Goal: Register for event/course

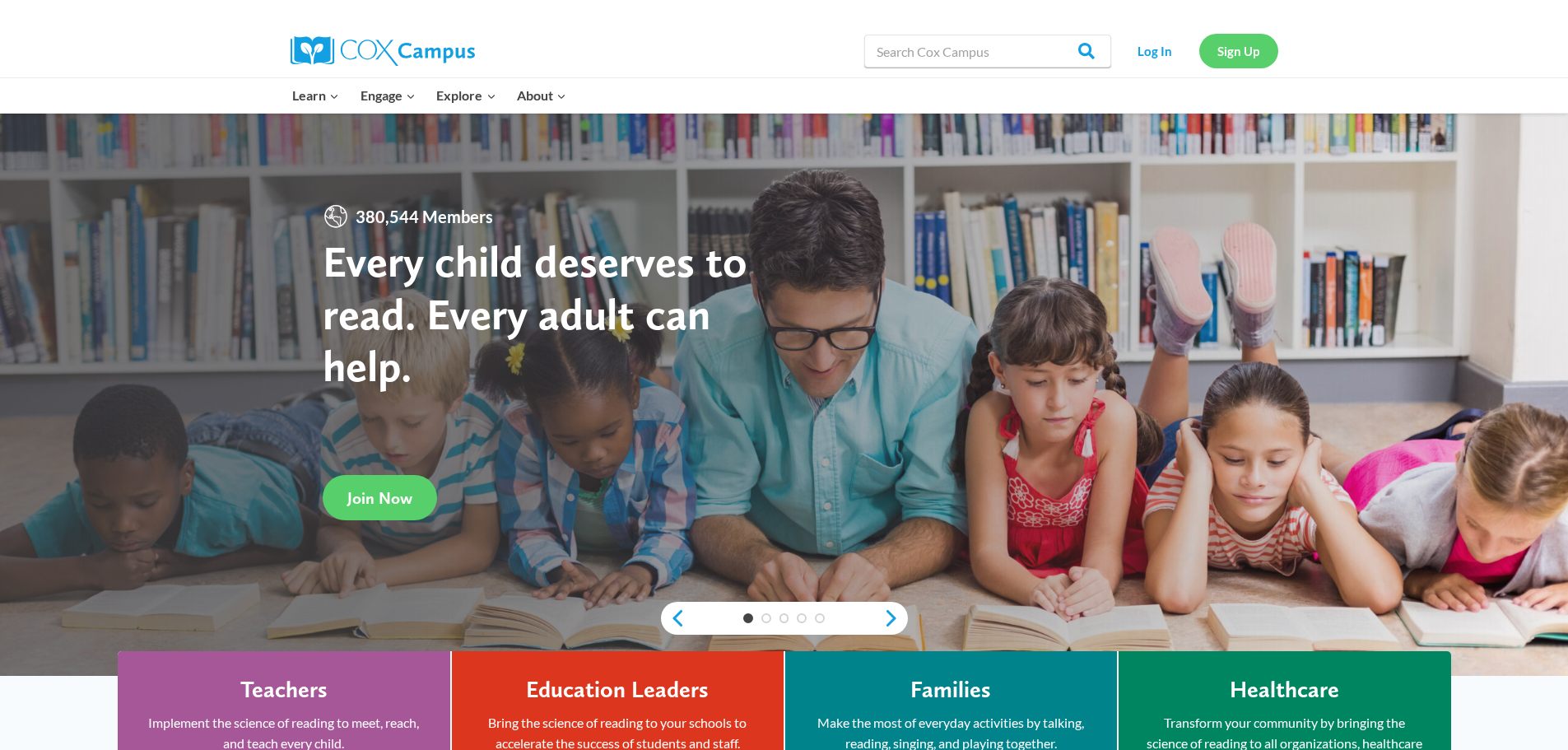
click at [1254, 66] on link "Sign Up" at bounding box center [1239, 50] width 79 height 33
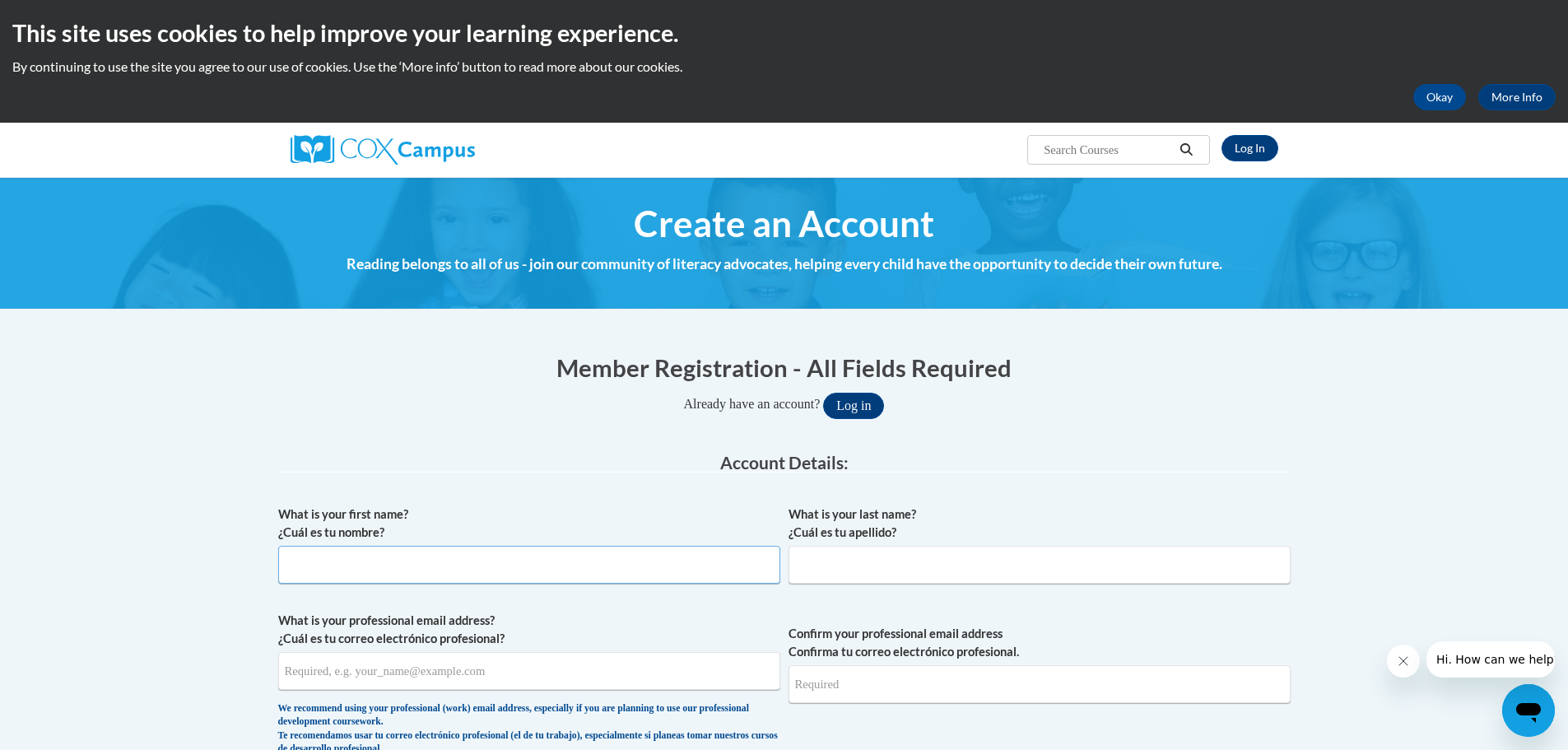
click at [482, 573] on input "What is your first name? ¿Cuál es tu nombre?" at bounding box center [529, 565] width 502 height 38
type input "Faith"
type input "McAleer"
click at [505, 684] on input "What is your professional email address? ¿Cuál es tu correo electrónico profesi…" at bounding box center [529, 671] width 502 height 38
type input "[EMAIL_ADDRESS][DOMAIN_NAME]"
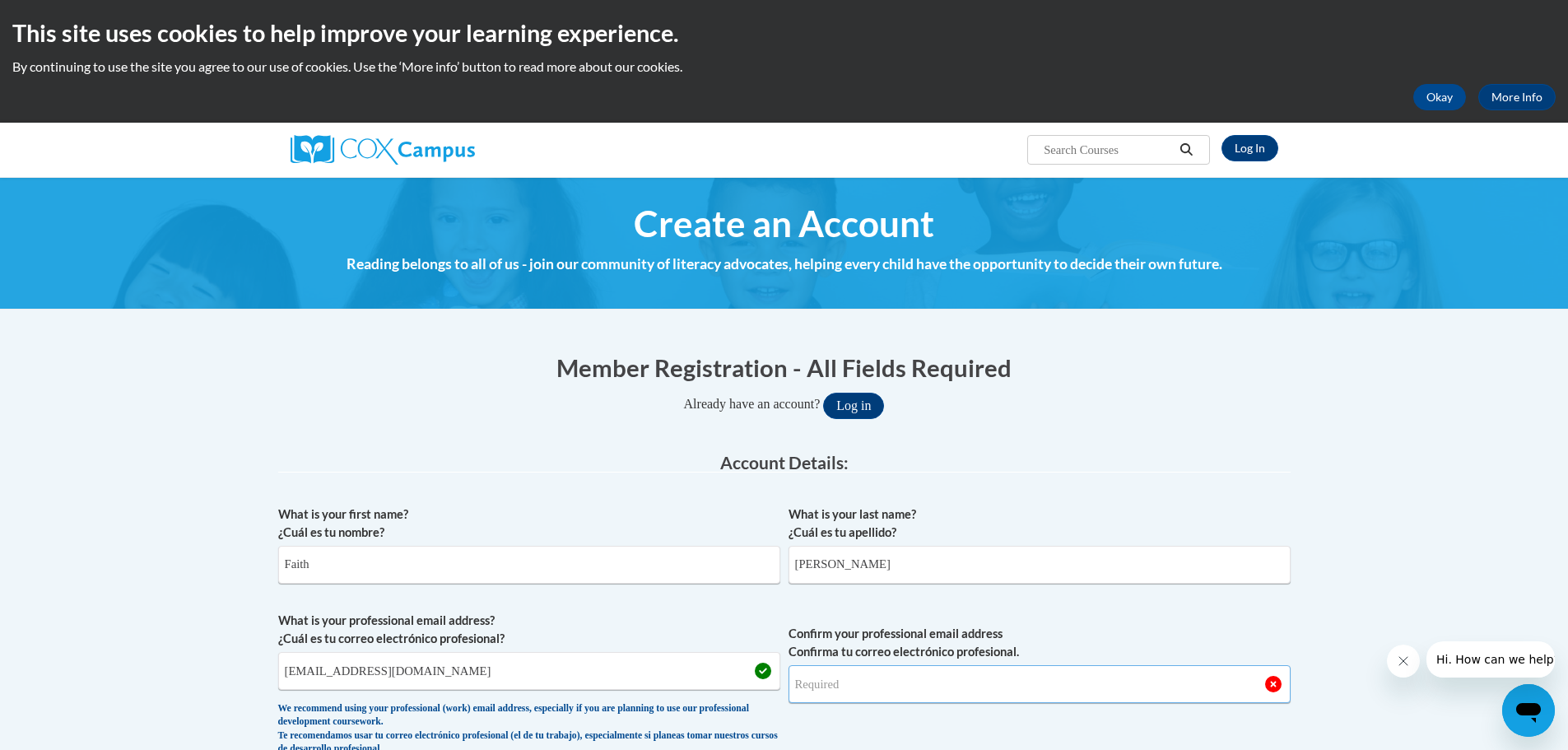
click at [880, 682] on input "Confirm your professional email address Confirma tu correo electrónico profesio…" at bounding box center [1040, 685] width 502 height 38
type input "fmcaleer@lccaa.net"
click at [824, 393] on button "Log in" at bounding box center [854, 406] width 61 height 26
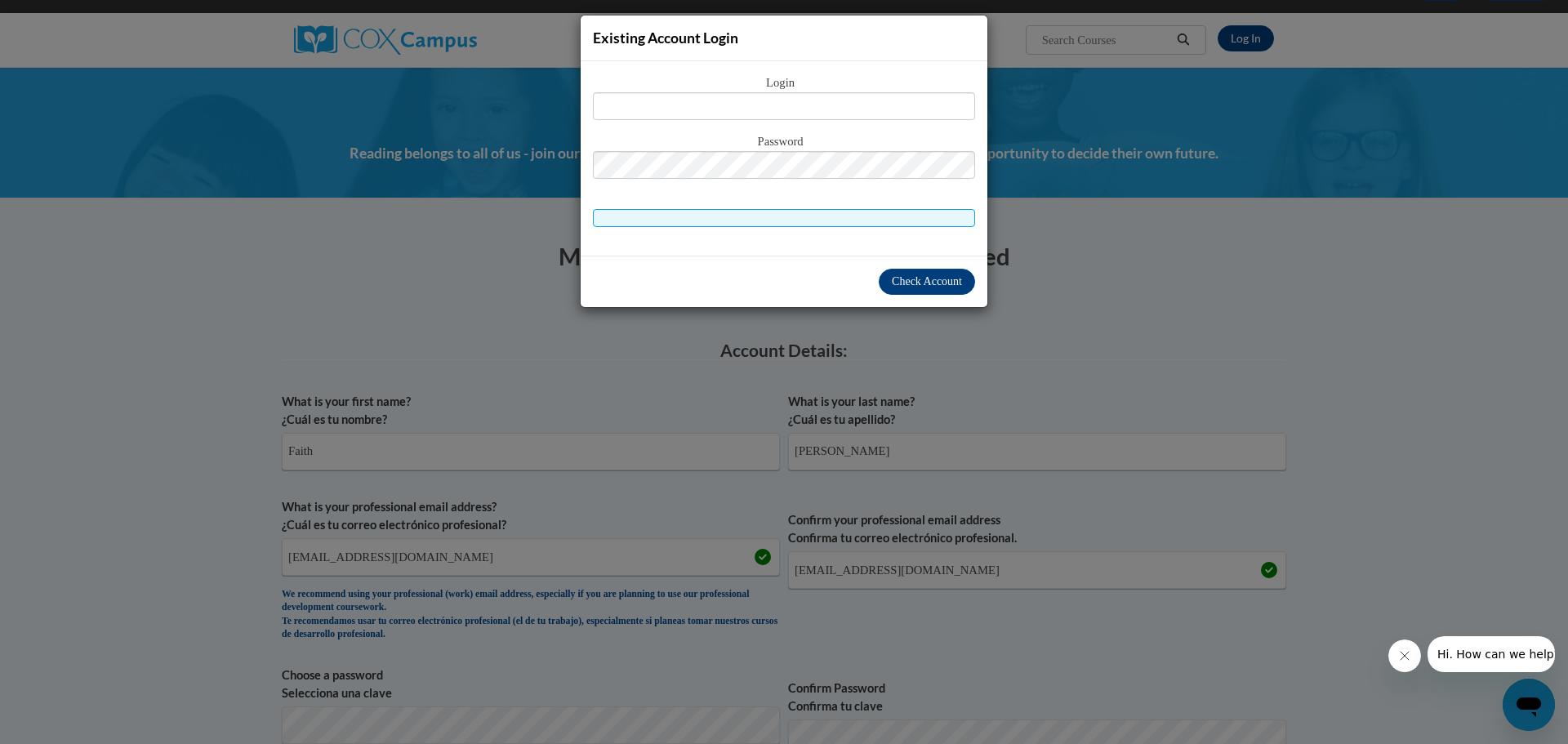
click at [1391, 341] on div "Existing Account Login Login Password" at bounding box center [784, 372] width 1568 height 744
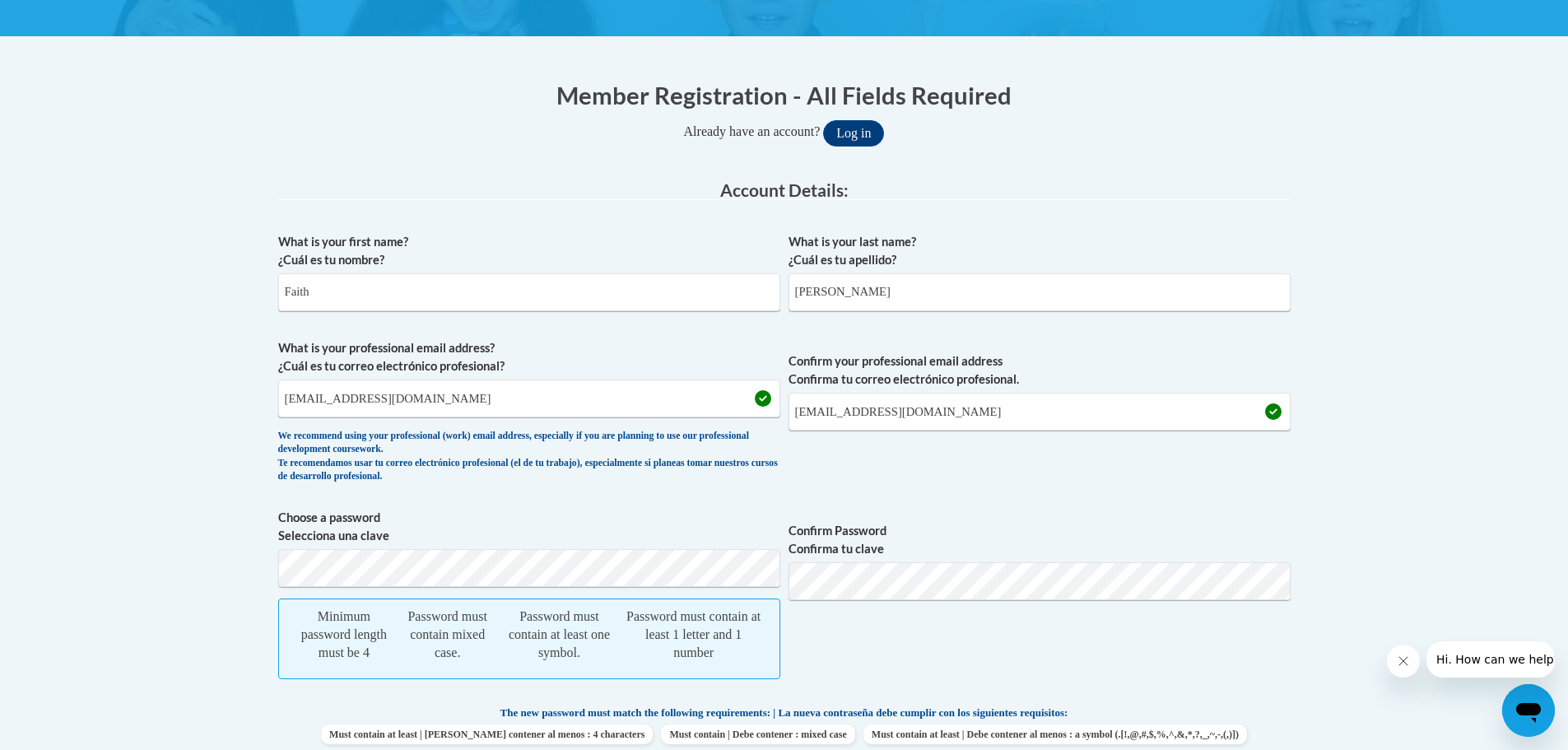
scroll to position [275, 0]
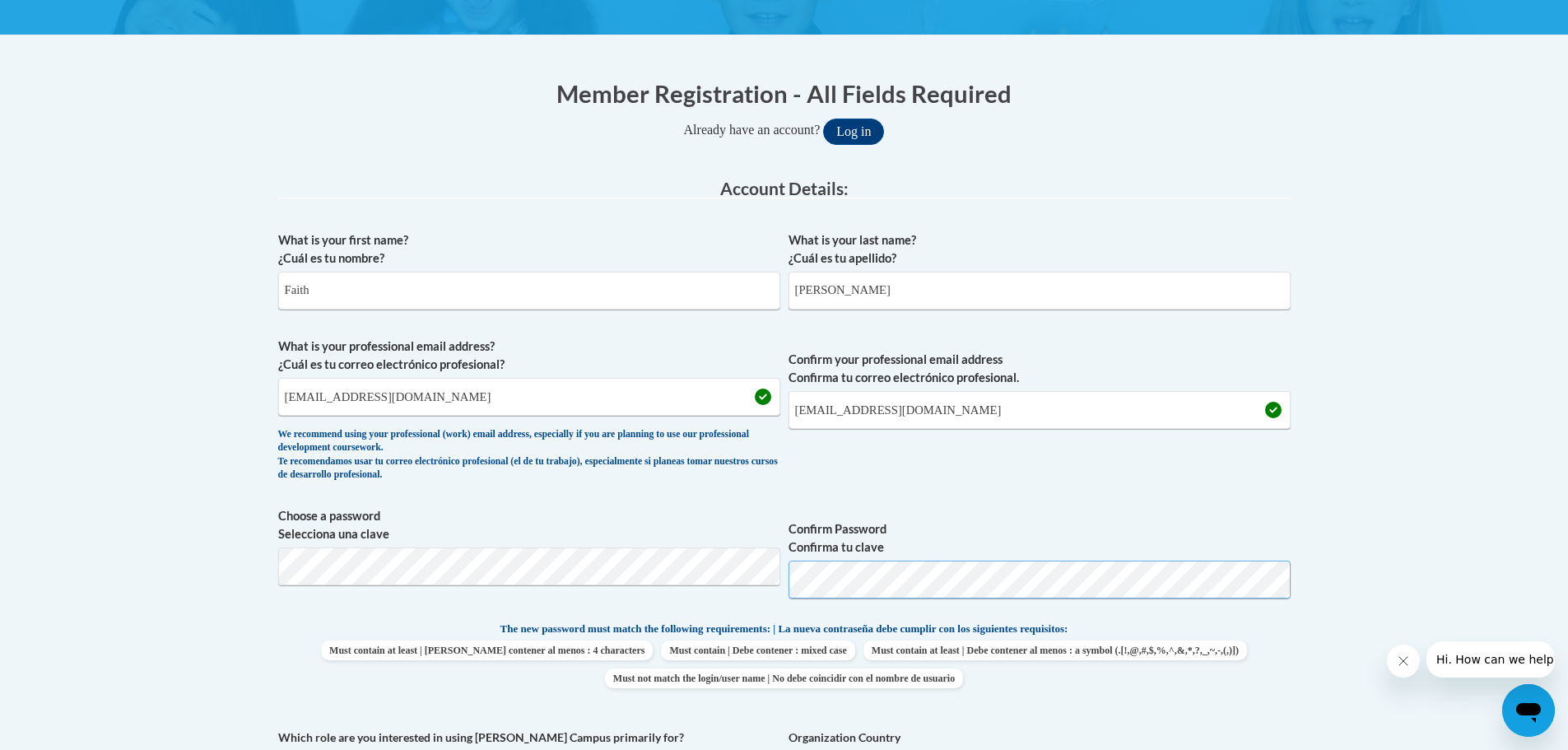
click at [824, 118] on button "Log in" at bounding box center [854, 131] width 61 height 26
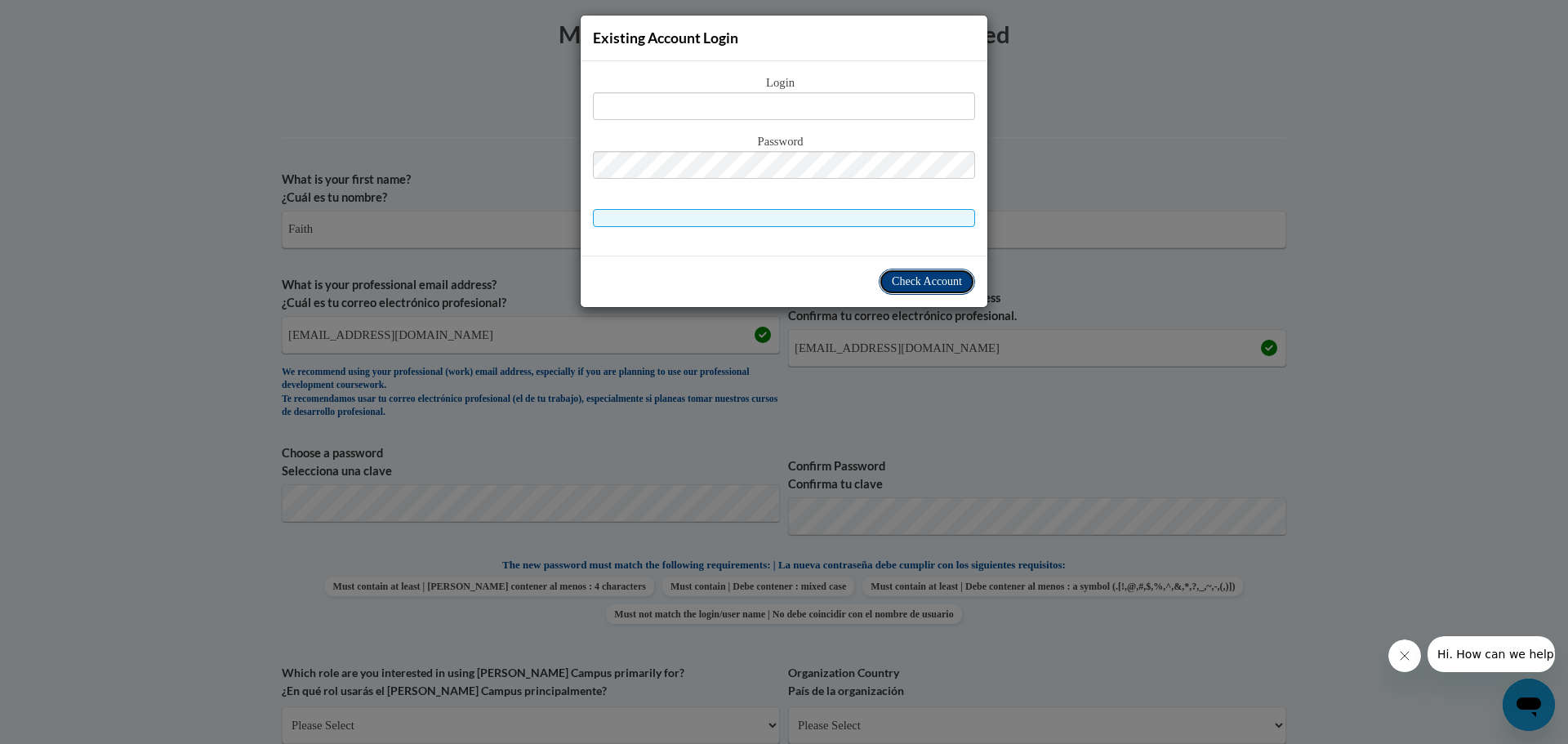
click at [955, 284] on span "Check Account" at bounding box center [926, 281] width 70 height 13
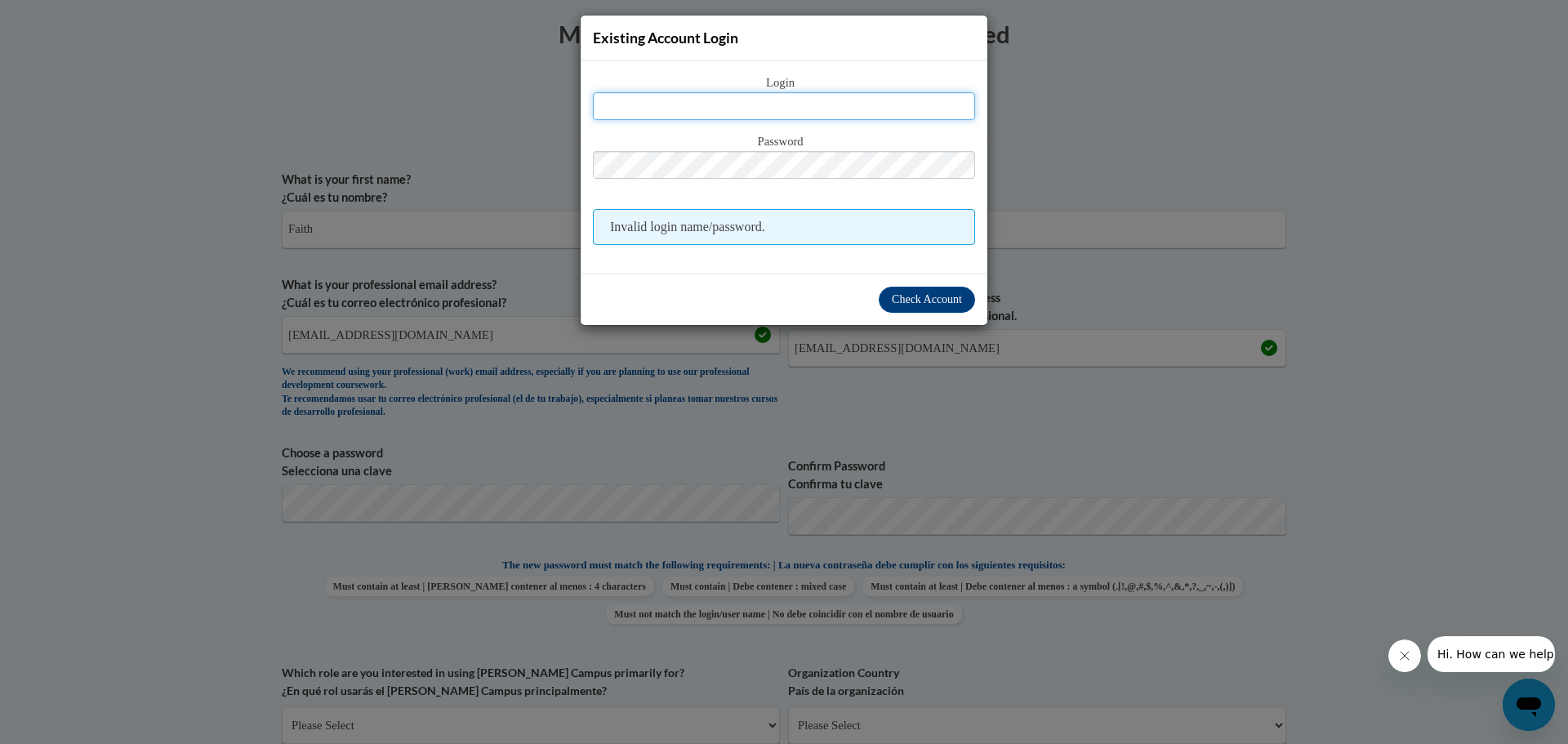
click at [795, 99] on input "text" at bounding box center [784, 106] width 383 height 28
type input "fmcaleer"
click at [1507, 322] on div "Existing Account Login Login fmcaleer Password Invalid login name/password." at bounding box center [784, 372] width 1568 height 744
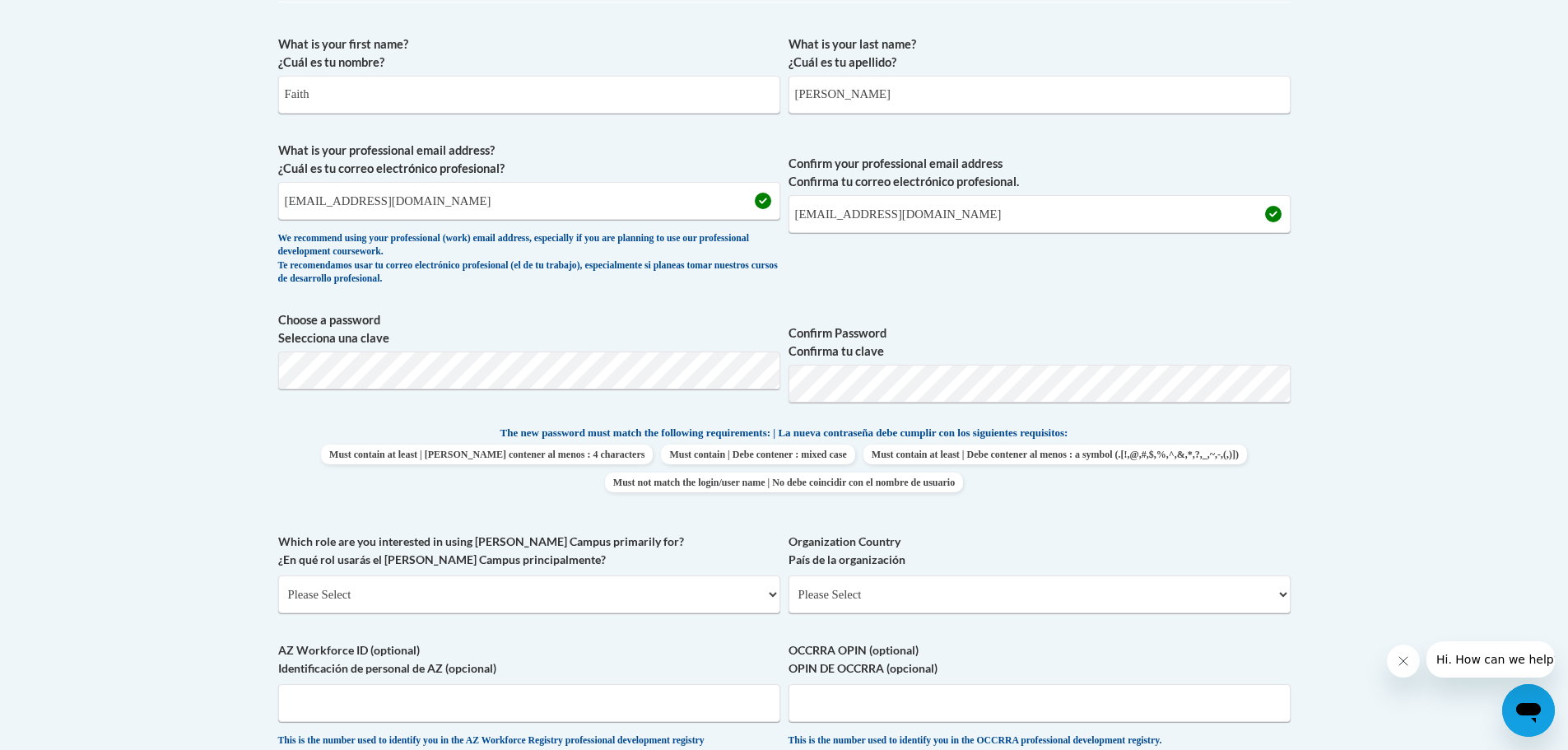
scroll to position [498, 0]
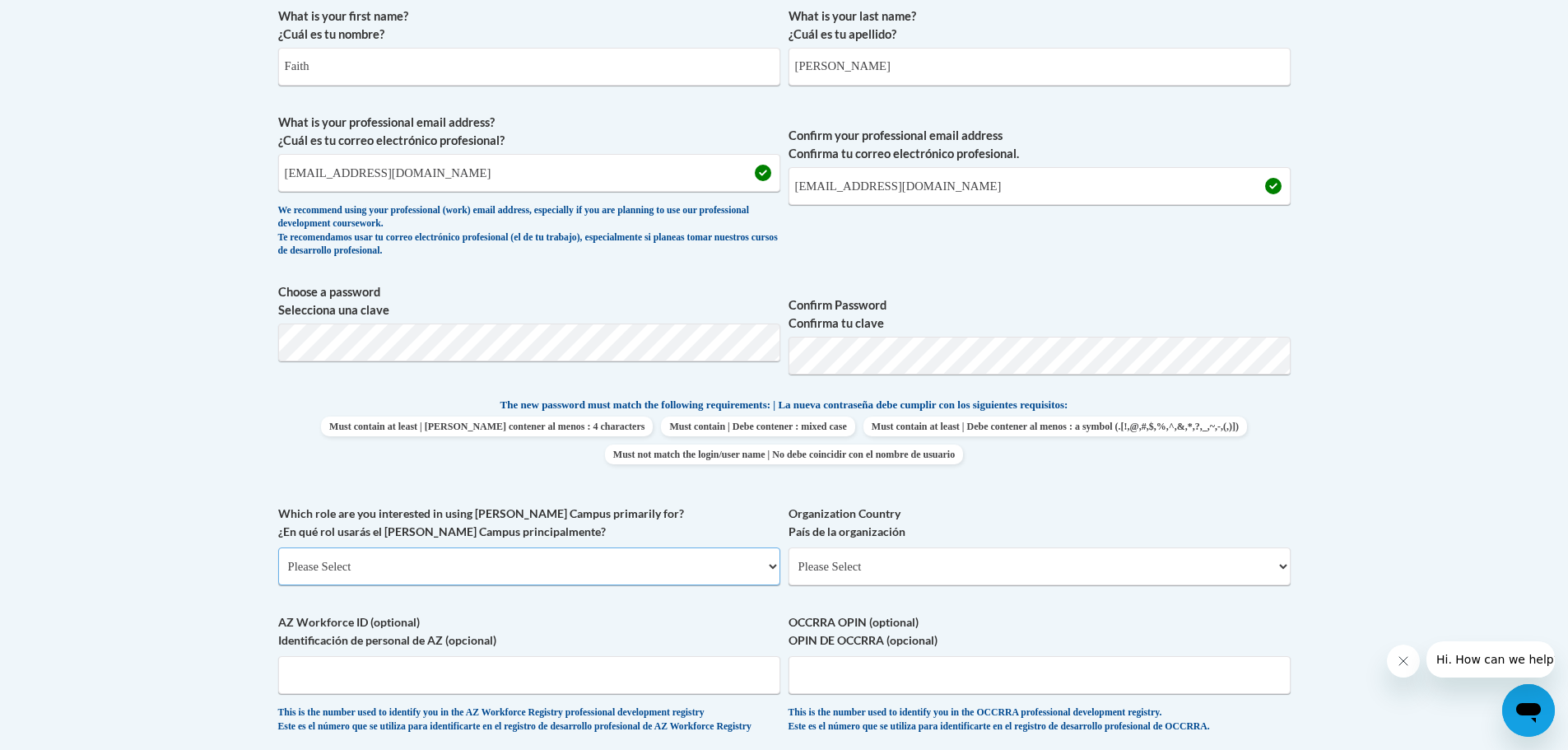
click at [686, 570] on select "Please Select College/University | Colegio/Universidad Community/Nonprofit Part…" at bounding box center [529, 567] width 502 height 38
select select "fbf2d438-af2f-41f8-98f1-81c410e29de3"
click at [278, 548] on select "Please Select College/University | Colegio/Universidad Community/Nonprofit Part…" at bounding box center [529, 567] width 502 height 38
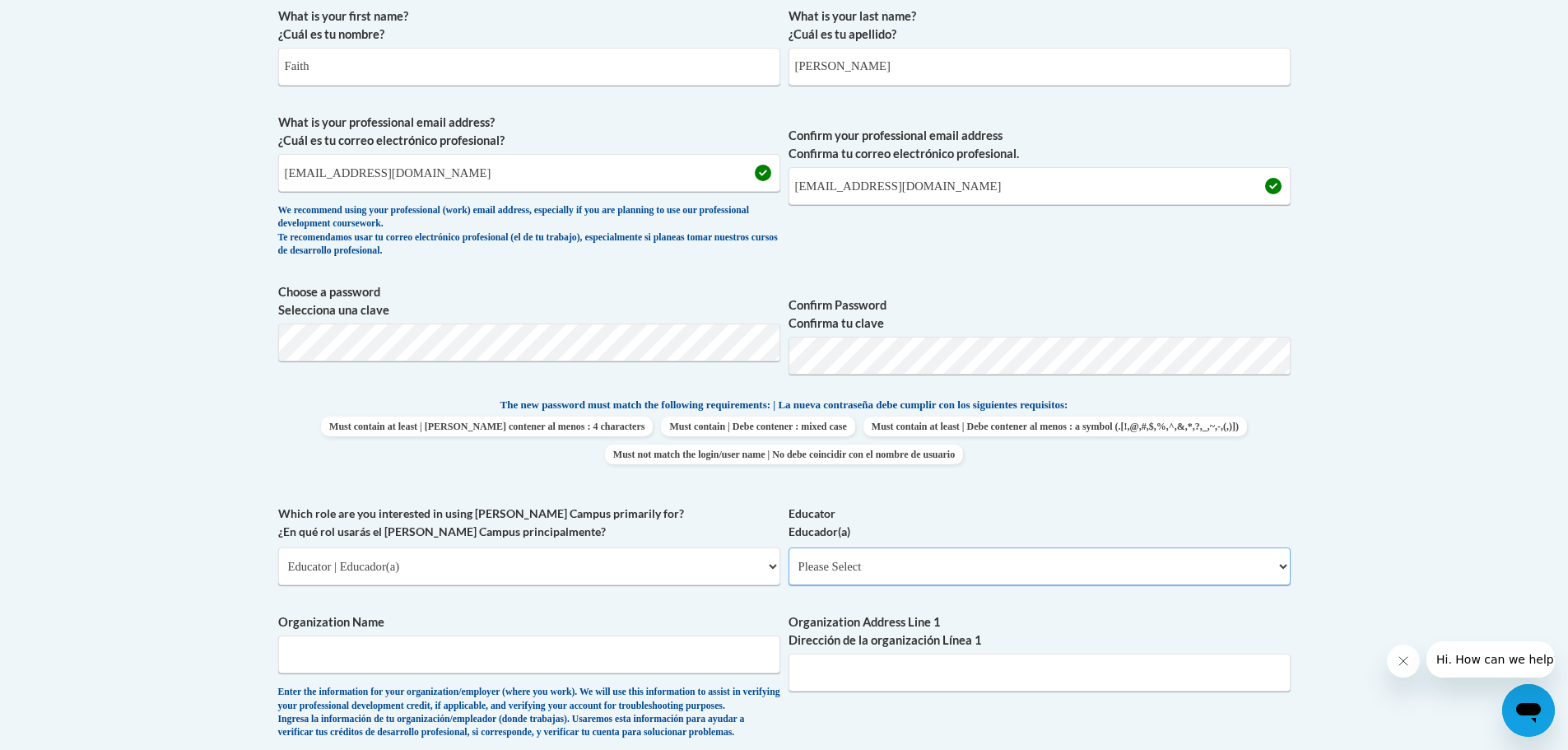
click at [863, 563] on select "Please Select Early Learning/Daycare Teacher/Family Home Care Provider | Maestr…" at bounding box center [1040, 567] width 502 height 38
select select "5e2af403-4f2c-4e49-a02f-103e55d7b75b"
click at [789, 548] on select "Please Select Early Learning/Daycare Teacher/Family Home Care Provider | Maestr…" at bounding box center [1040, 567] width 502 height 38
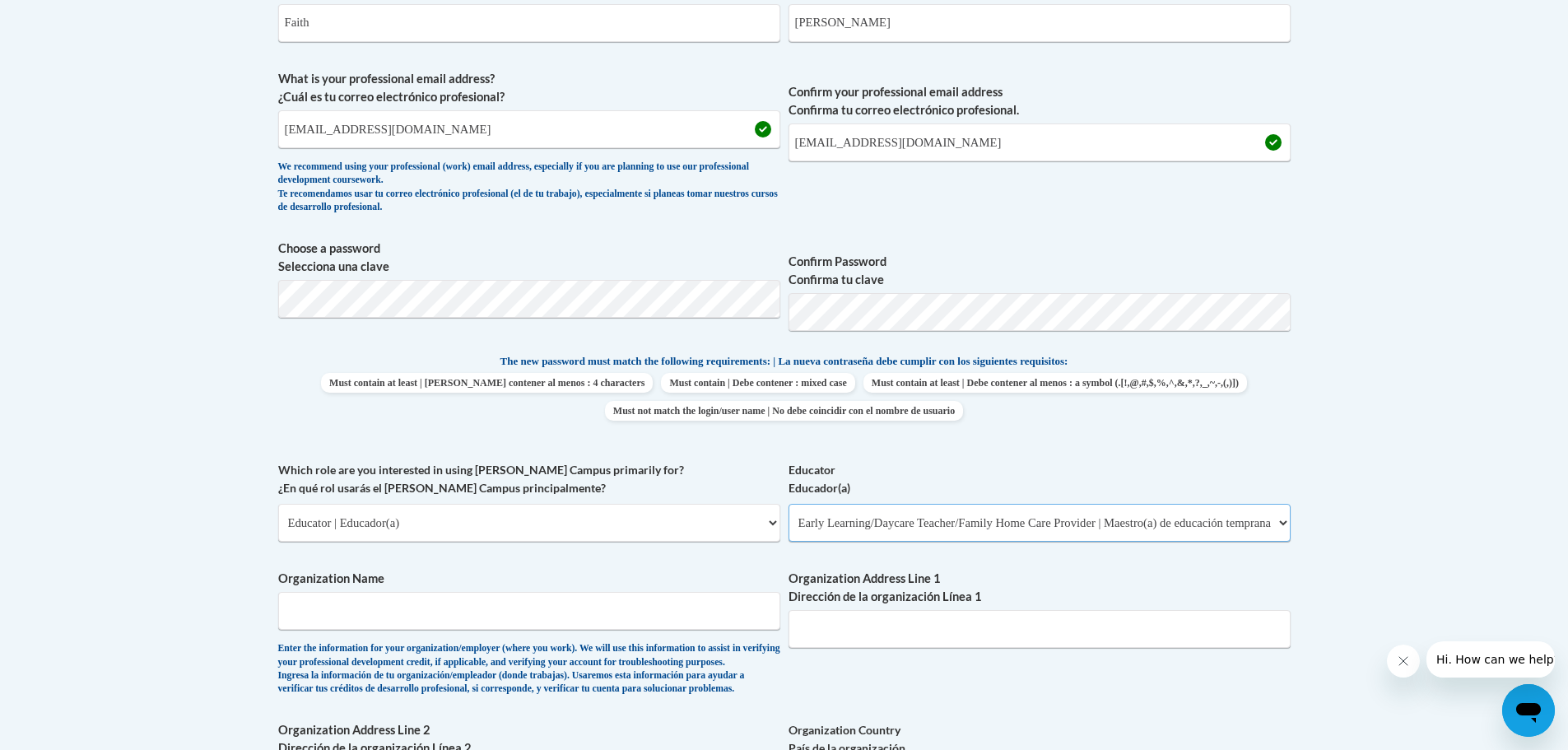
scroll to position [581, 0]
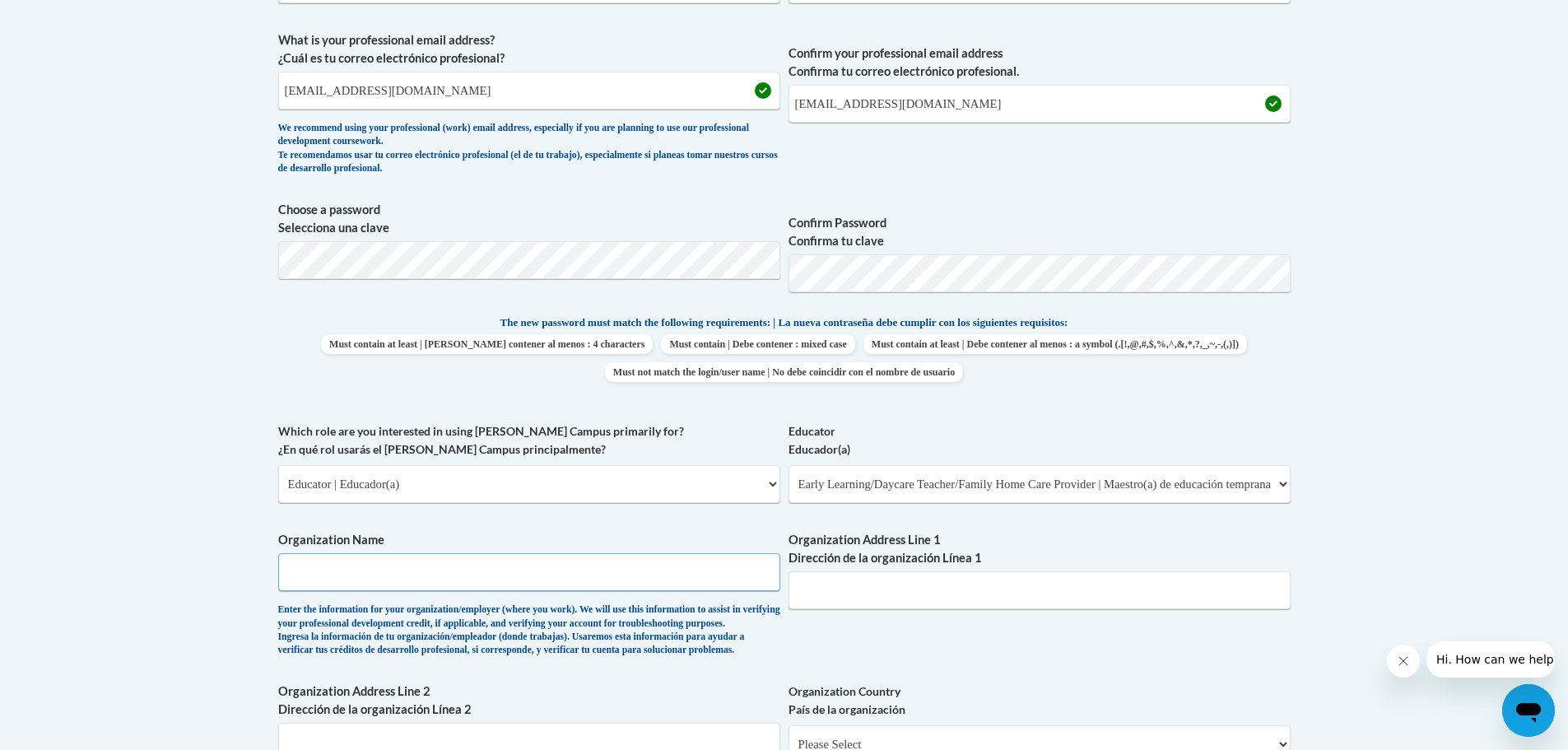
click at [455, 571] on input "Organization Name" at bounding box center [529, 573] width 502 height 38
type input "LCCAA"
click at [972, 593] on input "Organization Address Line 1 Dirección de la organización Línea 1" at bounding box center [1040, 591] width 502 height 38
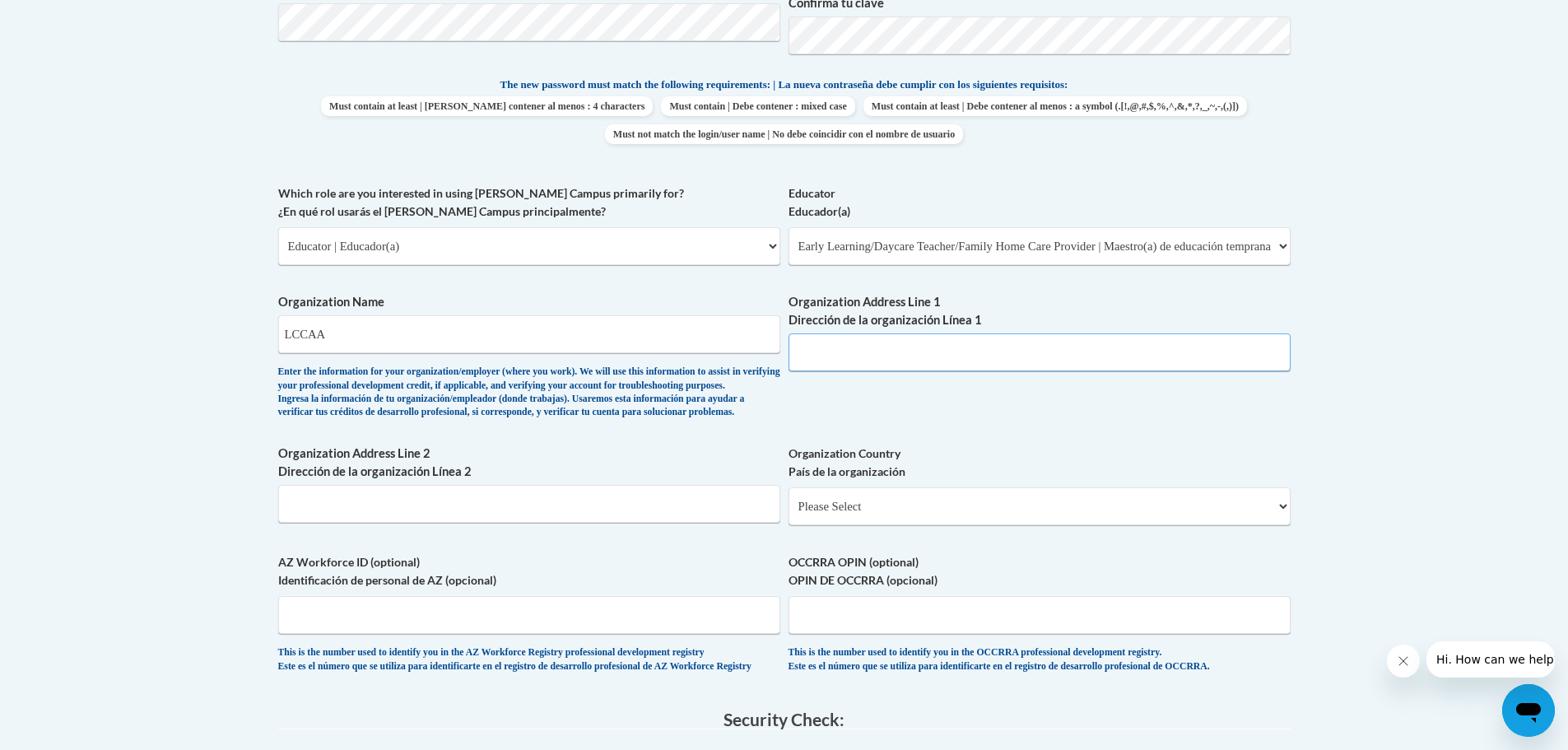
scroll to position [828, 0]
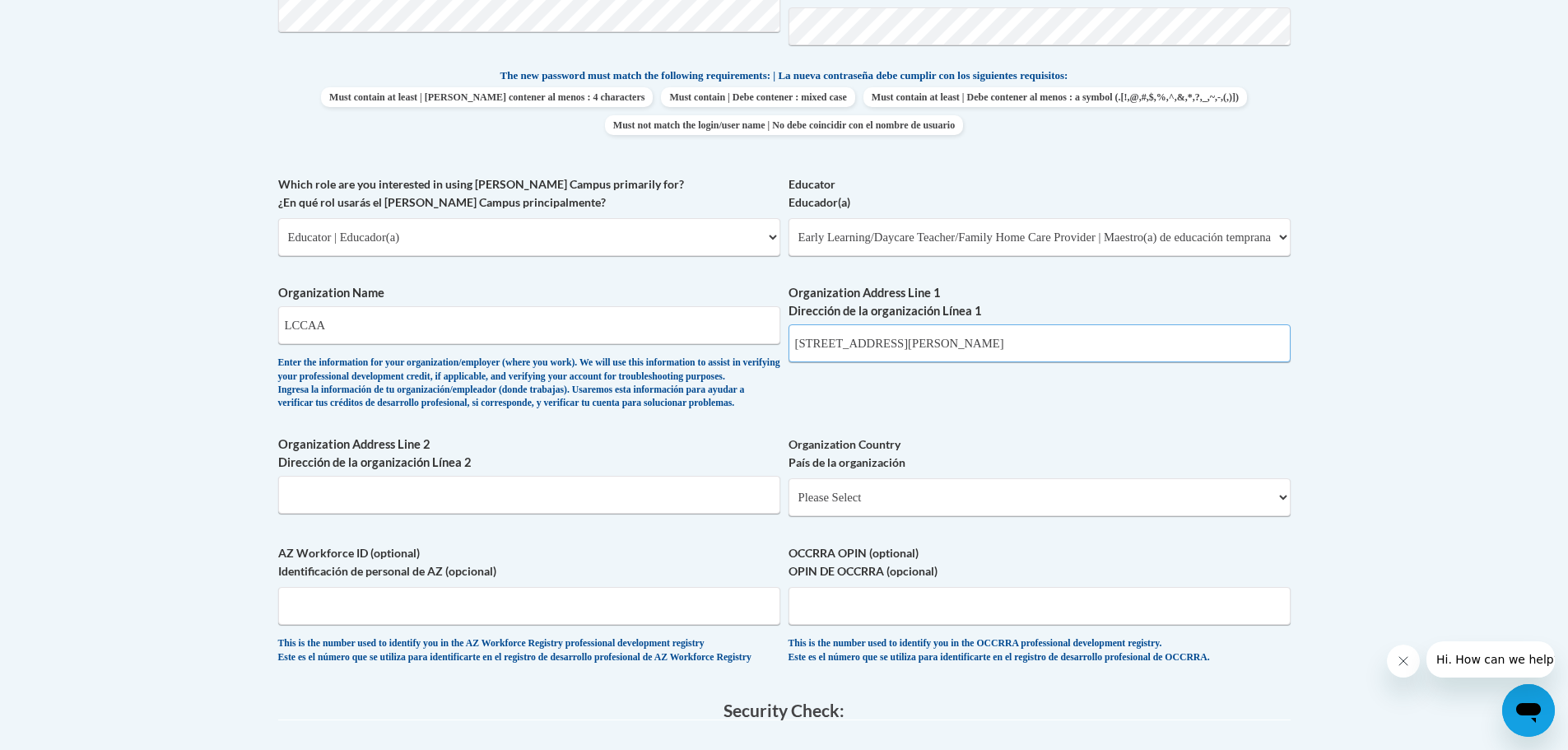
type input "1050 reid ave"
click at [863, 517] on select "Please Select United States | Estados Unidos Outside of the United States | Fue…" at bounding box center [1040, 498] width 502 height 38
select select "ad49bcad-a171-4b2e-b99c-48b446064914"
click at [789, 505] on select "Please Select United States | Estados Unidos Outside of the United States | Fue…" at bounding box center [1040, 498] width 502 height 38
select select
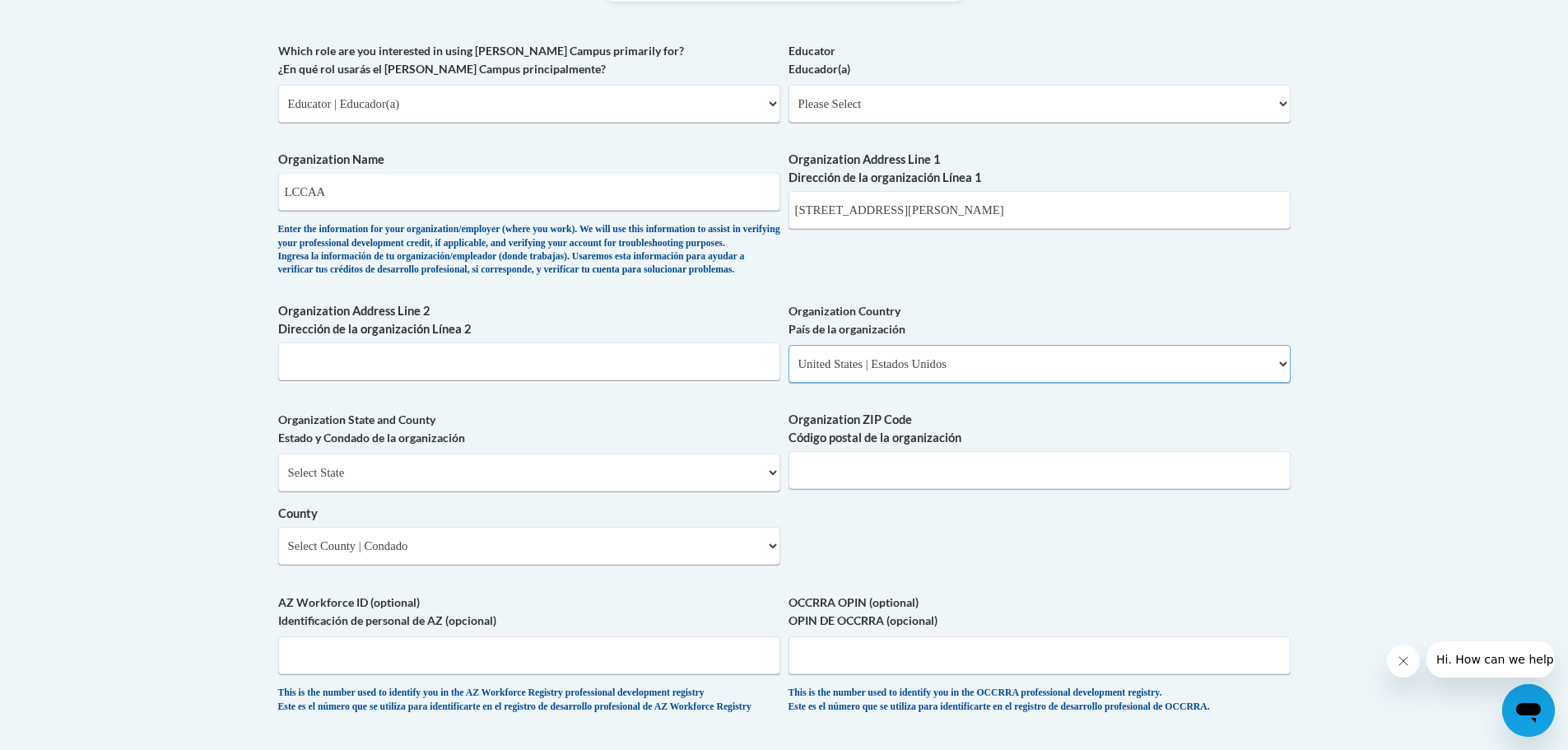
scroll to position [992, 0]
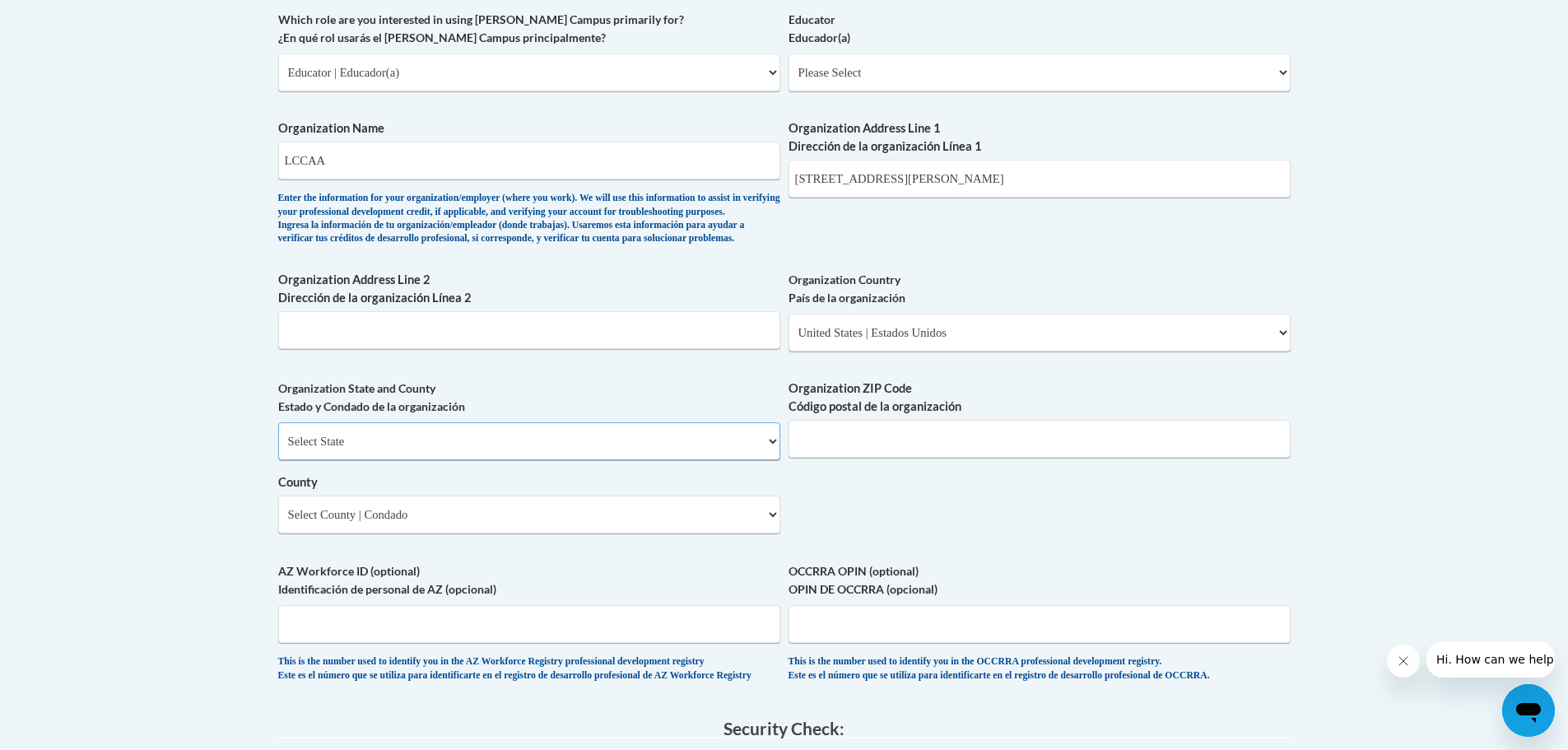
click at [422, 461] on select "Select State Alabama Alaska Arizona Arkansas California Colorado Connecticut De…" at bounding box center [529, 442] width 502 height 38
select select "Ohio"
click at [278, 450] on select "Select State Alabama Alaska Arizona Arkansas California Colorado Connecticut De…" at bounding box center [529, 442] width 502 height 38
click at [883, 458] on input "Organization ZIP Code Código postal de la organización" at bounding box center [1040, 439] width 502 height 38
type input "44052"
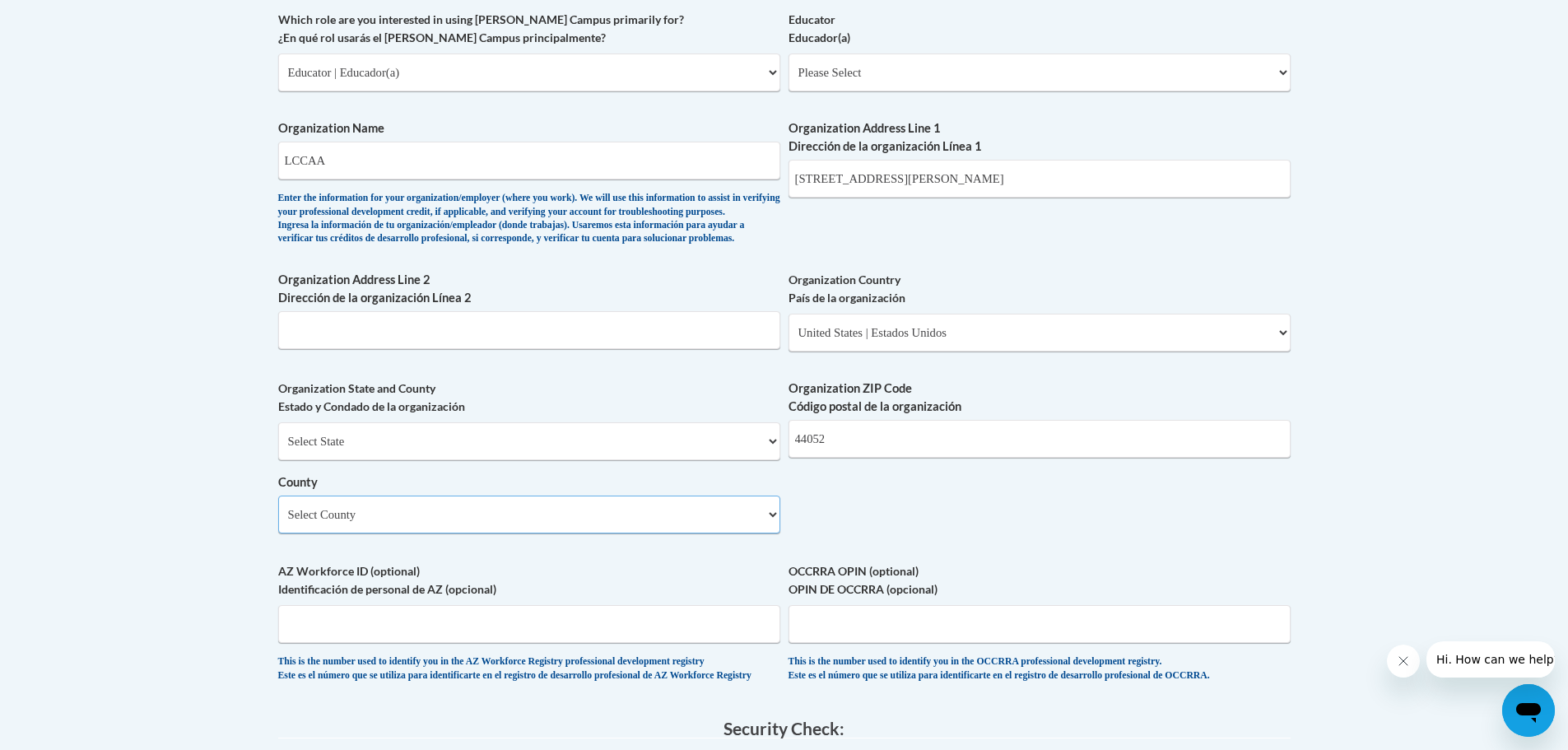
click at [437, 534] on select "Select County Adams Allen Ashland Ashtabula Athens Auglaize Belmont Brown Butle…" at bounding box center [529, 515] width 502 height 38
select select "Lorain"
click at [278, 523] on select "Select County Adams Allen Ashland Ashtabula Athens Auglaize Belmont Brown Butle…" at bounding box center [529, 515] width 502 height 38
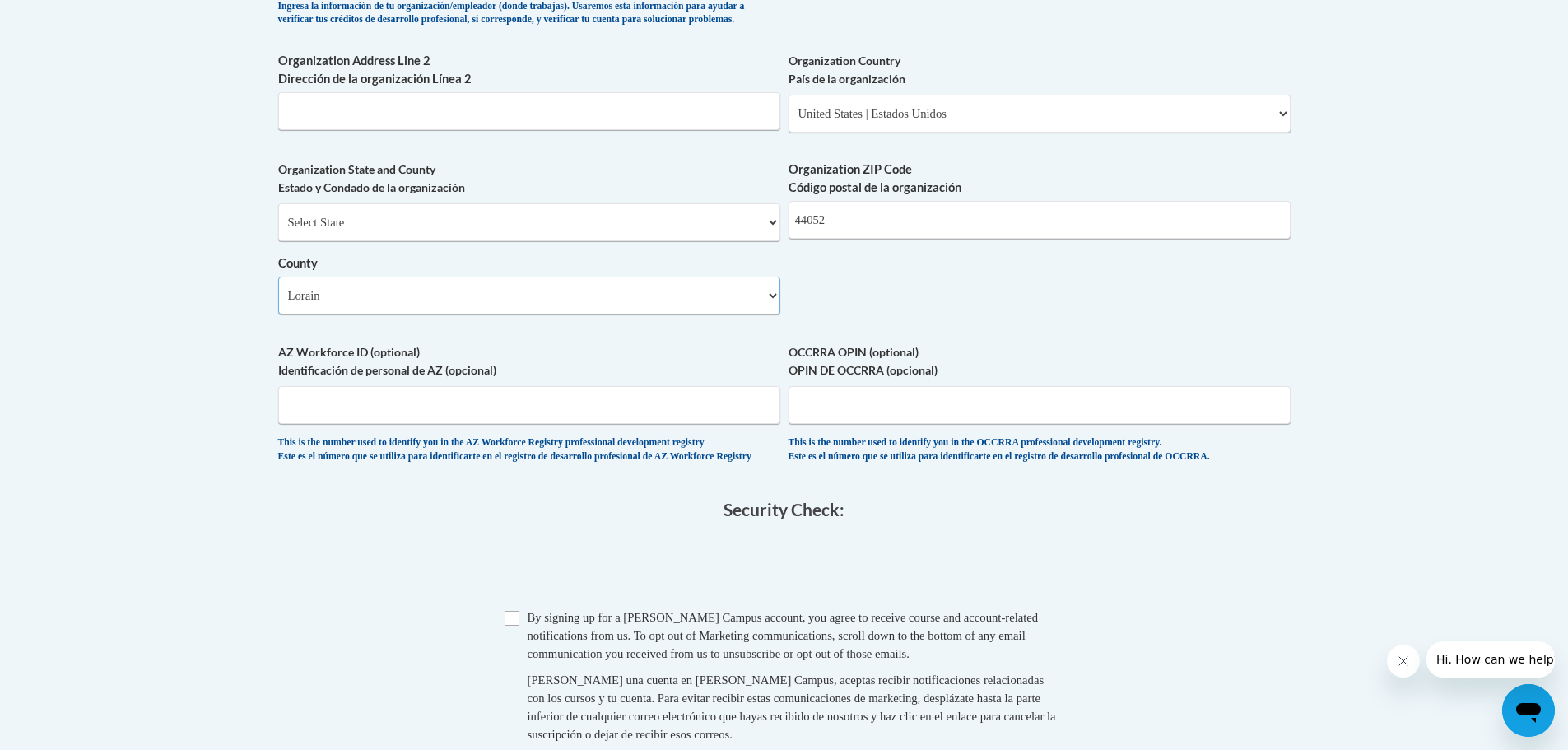
scroll to position [1075, 0]
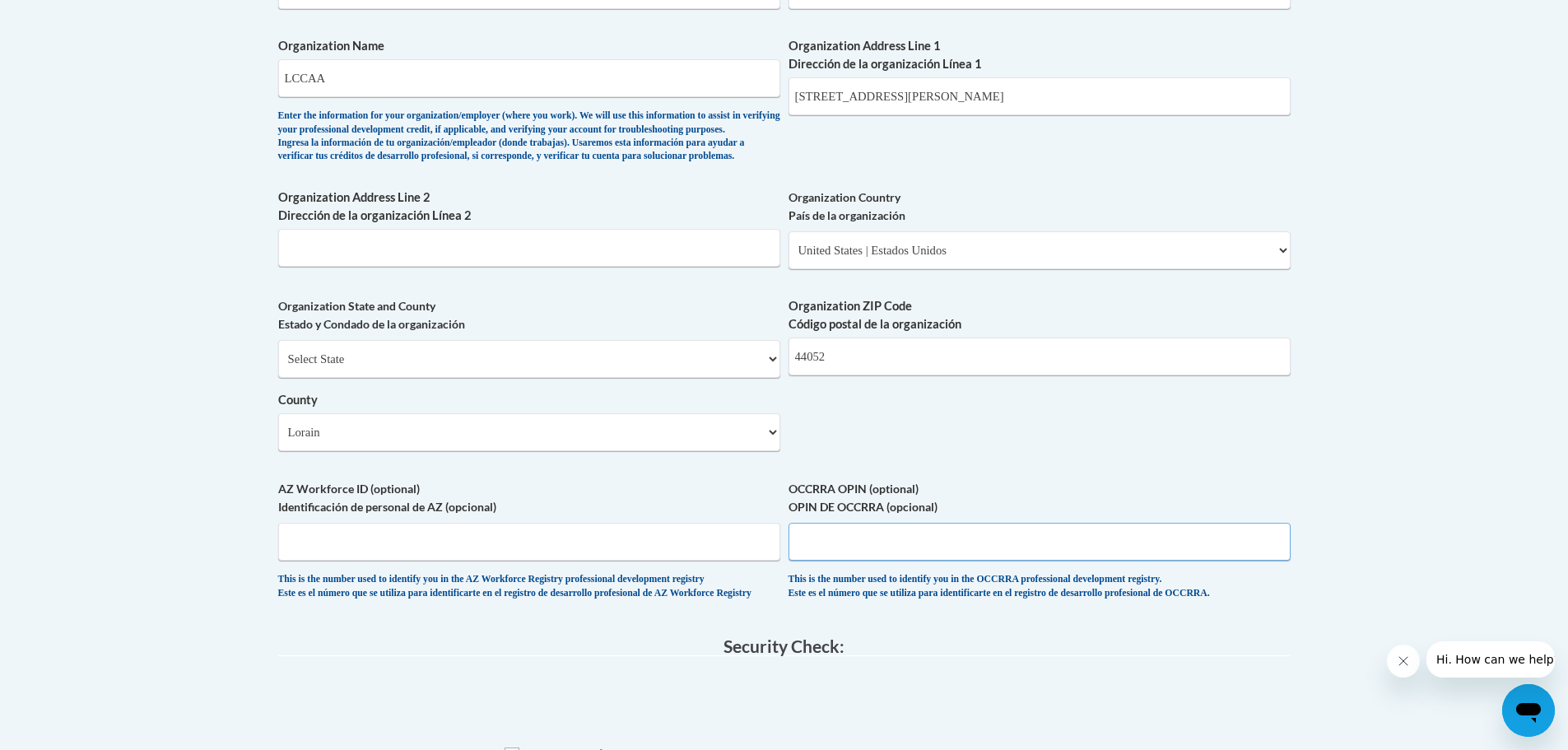
paste input "1118-8072"
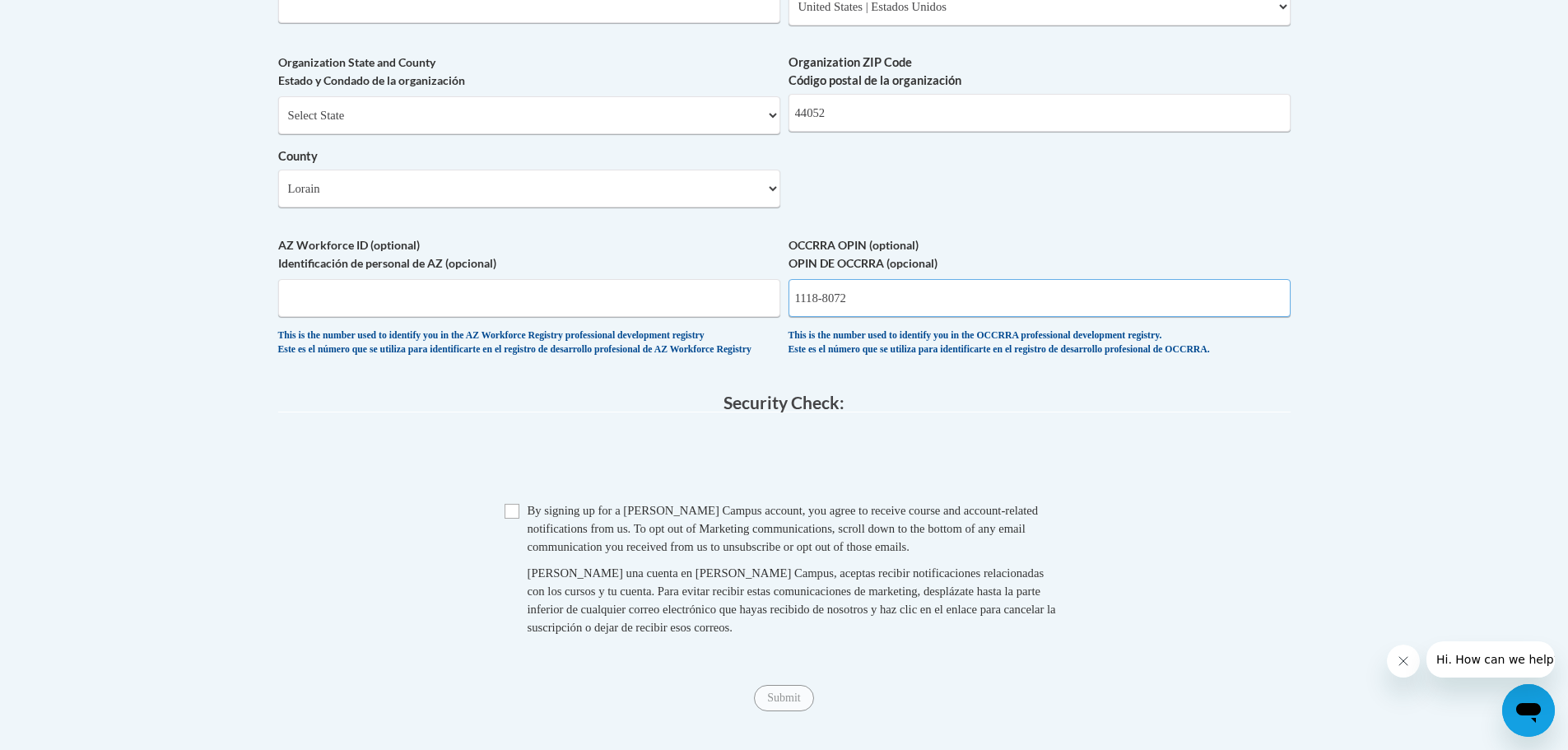
scroll to position [1322, 0]
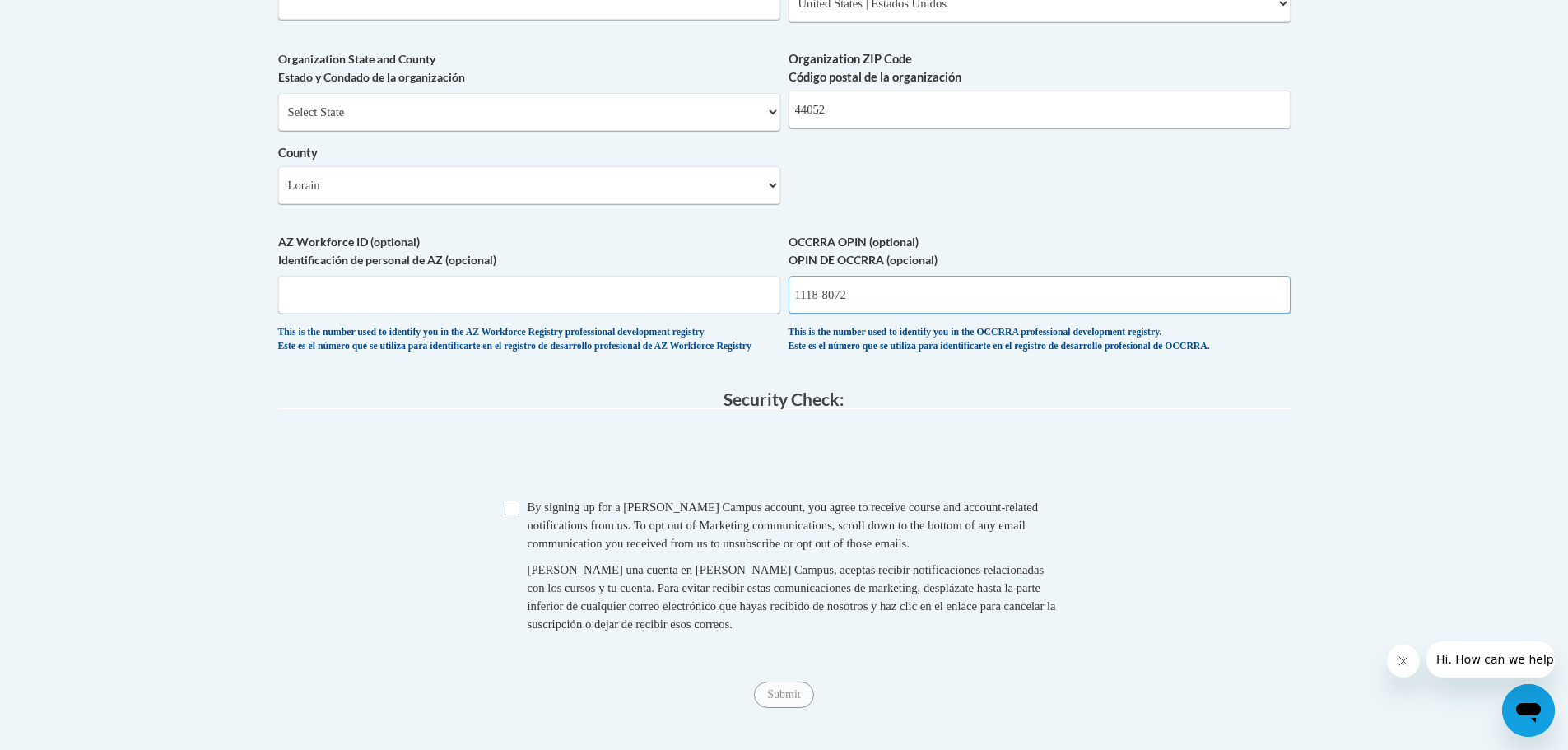
type input "1118-8072"
click at [515, 516] on input "Checkbox" at bounding box center [512, 508] width 14 height 14
checkbox input "true"
click at [791, 708] on input "Submit" at bounding box center [784, 695] width 60 height 26
click at [829, 314] on input "1118-8072" at bounding box center [1040, 295] width 502 height 38
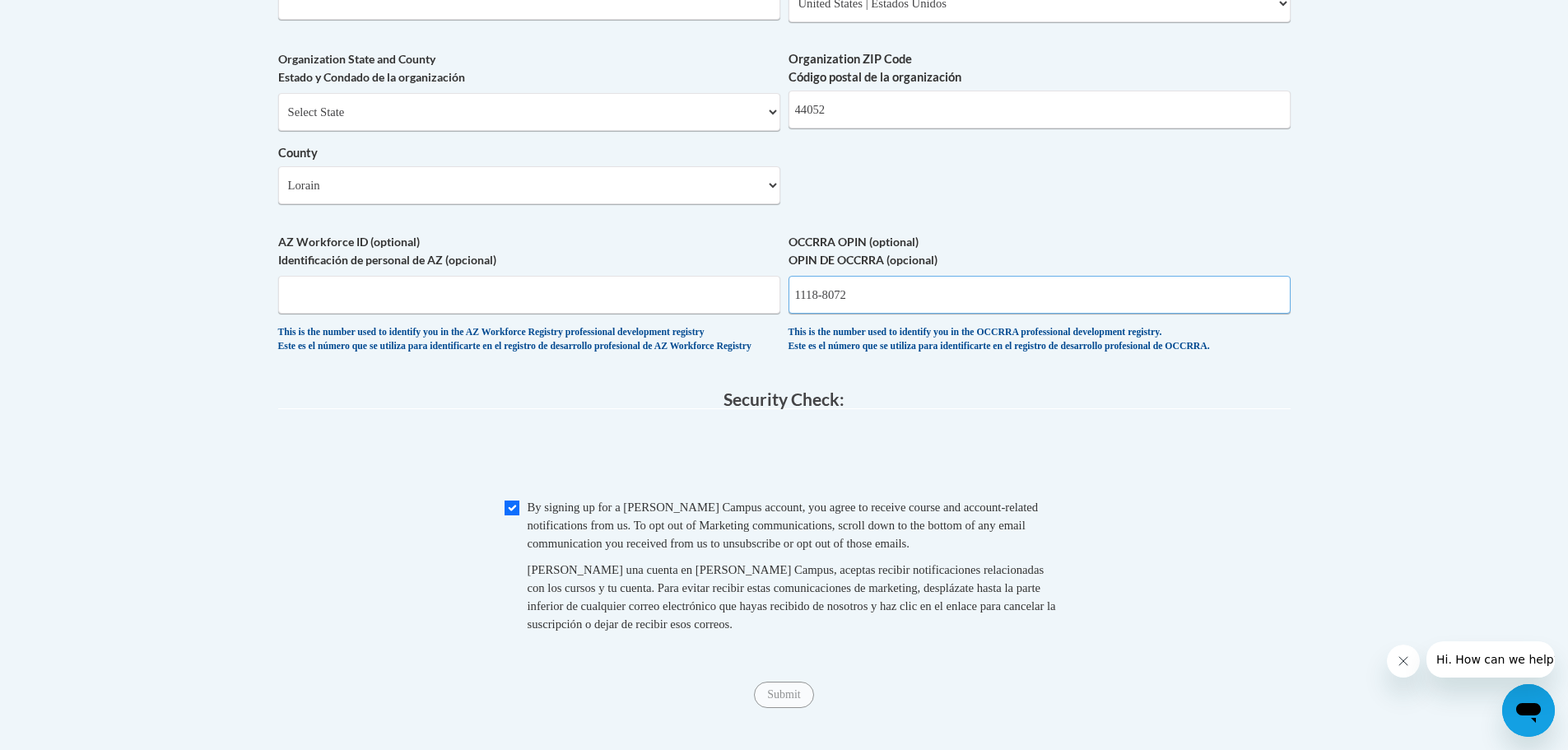
click at [824, 314] on input "1118-8072" at bounding box center [1040, 295] width 502 height 38
type input "11188072"
click at [778, 708] on input "Submit" at bounding box center [784, 695] width 60 height 26
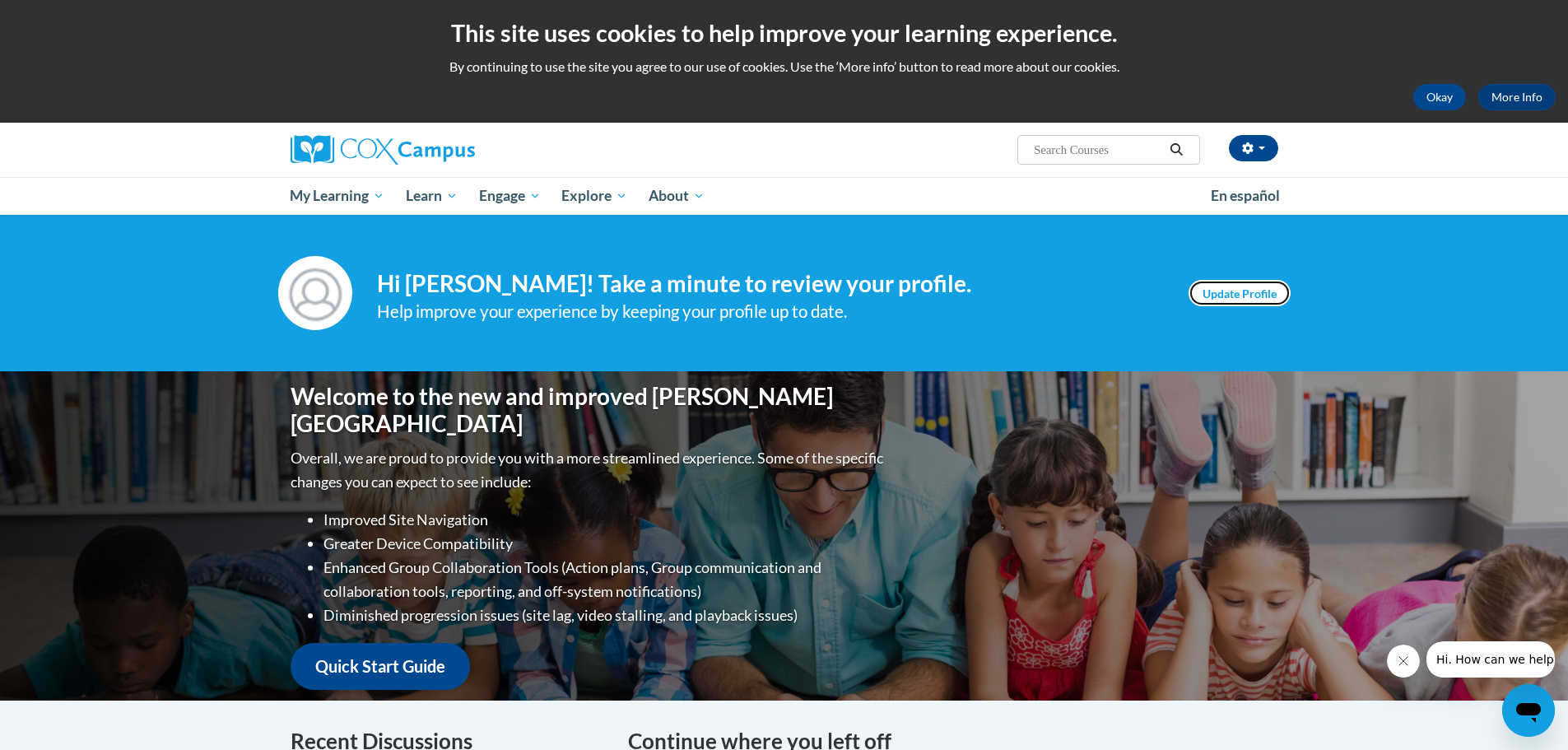
click at [1274, 294] on link "Update Profile" at bounding box center [1239, 293] width 102 height 26
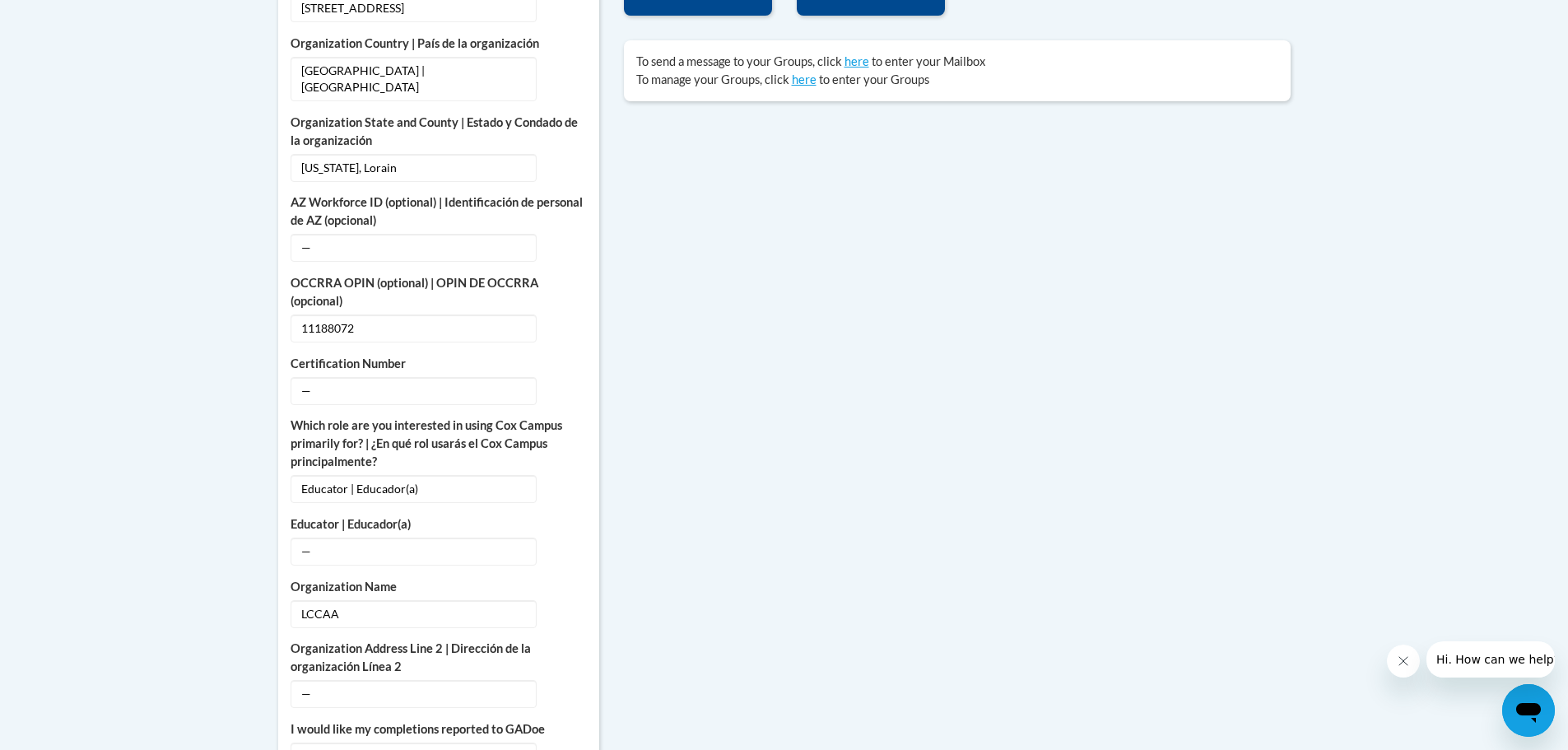
scroll to position [741, 0]
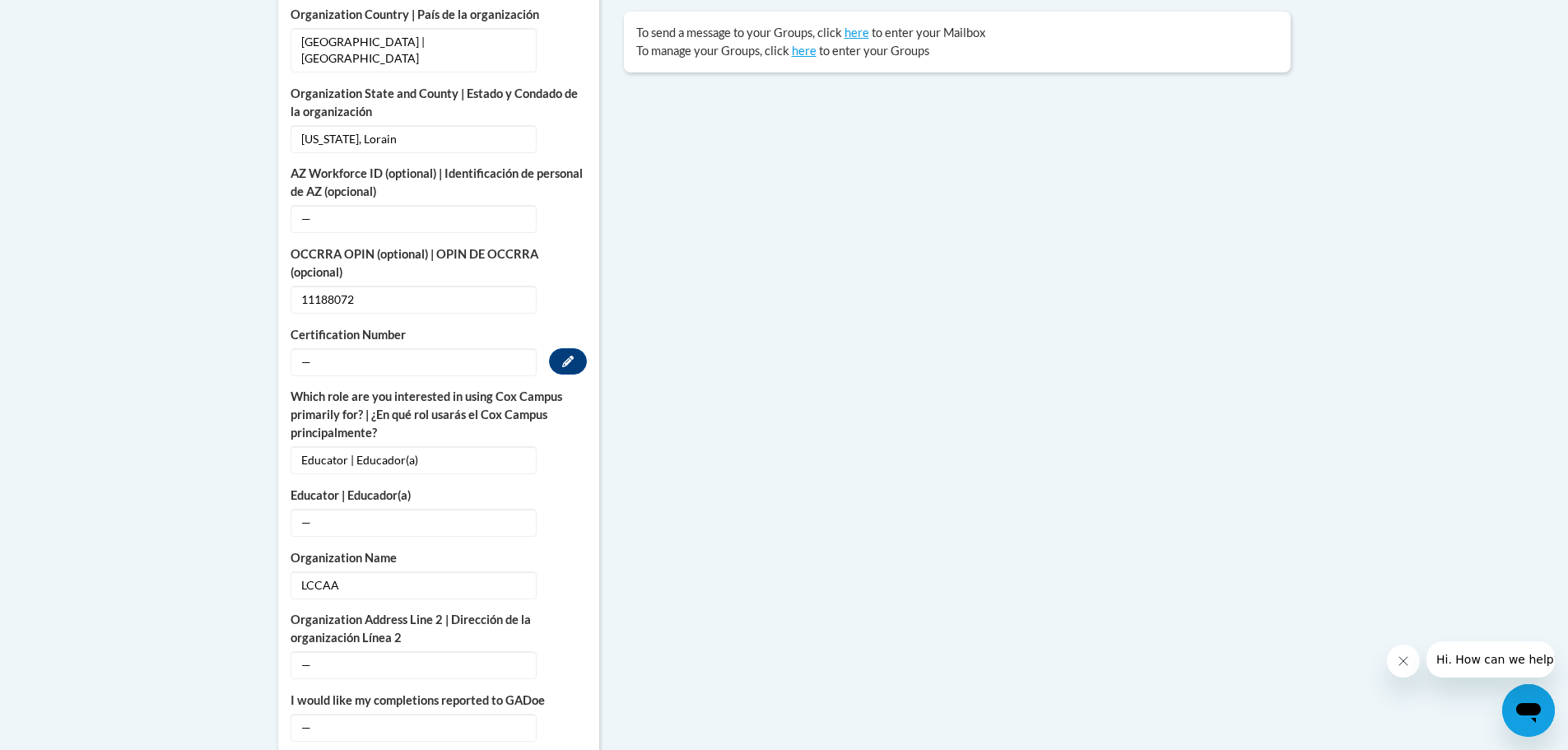
click at [362, 354] on span "—" at bounding box center [414, 362] width 247 height 28
click at [568, 355] on icon "Custom profile fields" at bounding box center [568, 361] width 12 height 12
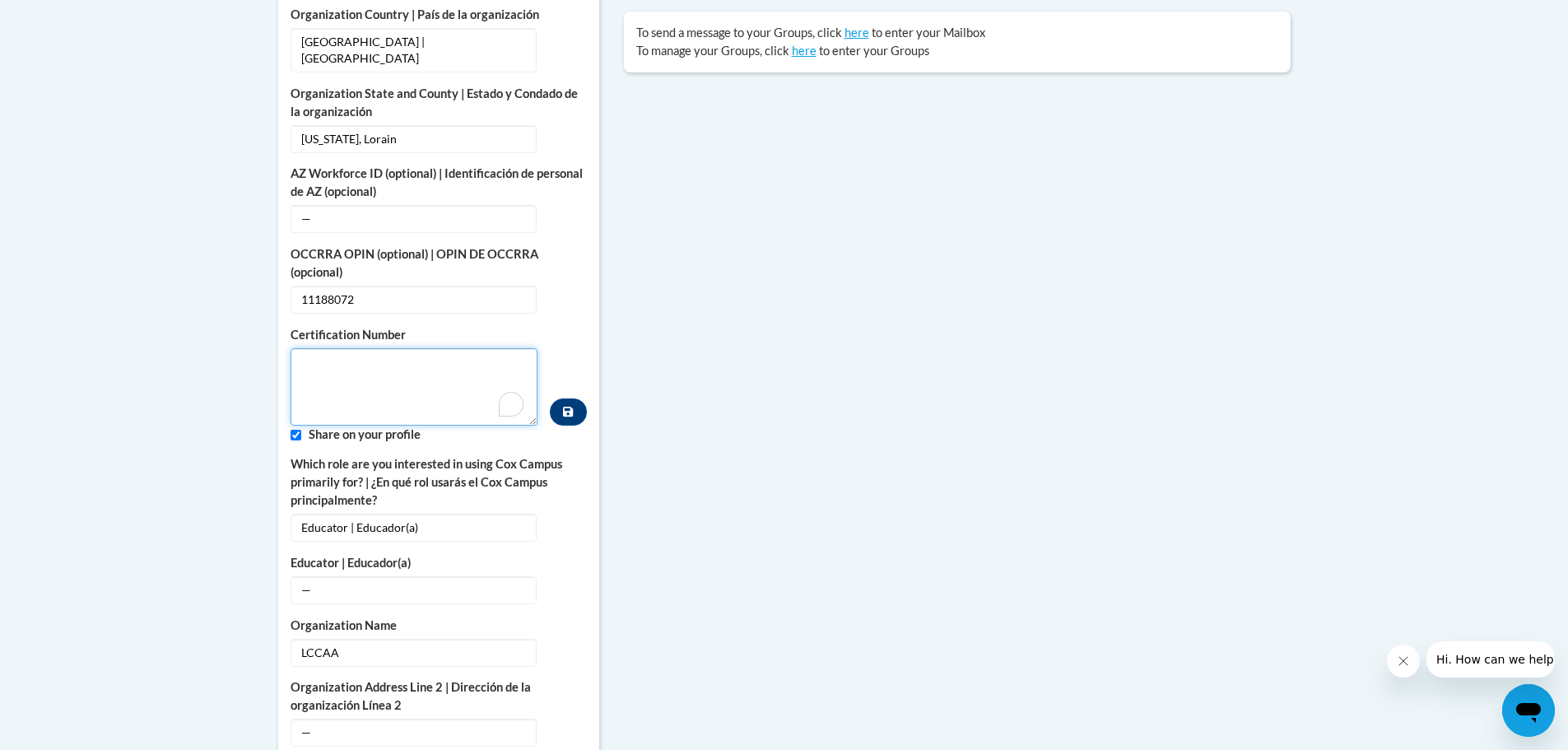
paste textarea "1118-8072"
type textarea "1118-8072"
click at [576, 398] on button "Custom profile fields" at bounding box center [568, 412] width 36 height 27
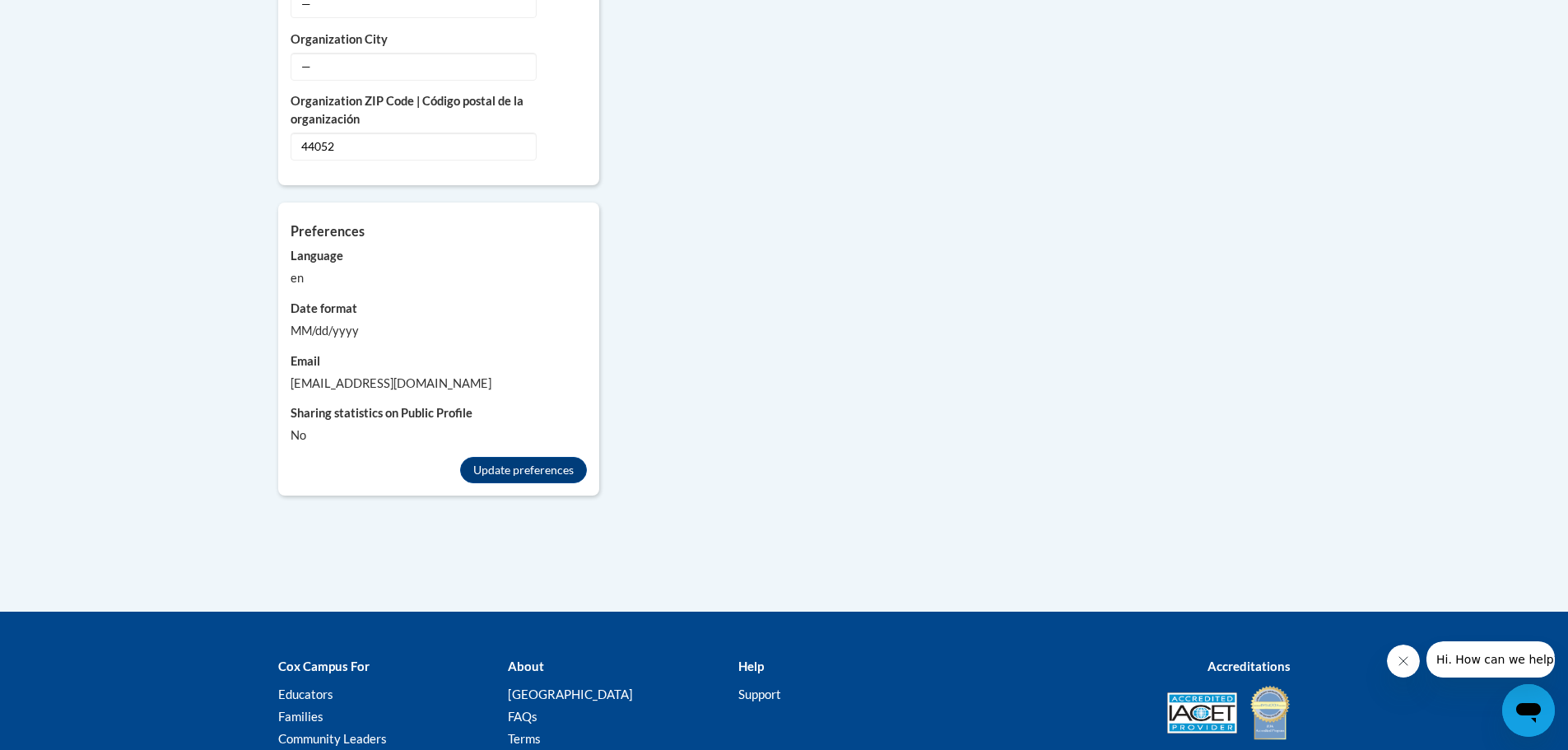
scroll to position [1582, 0]
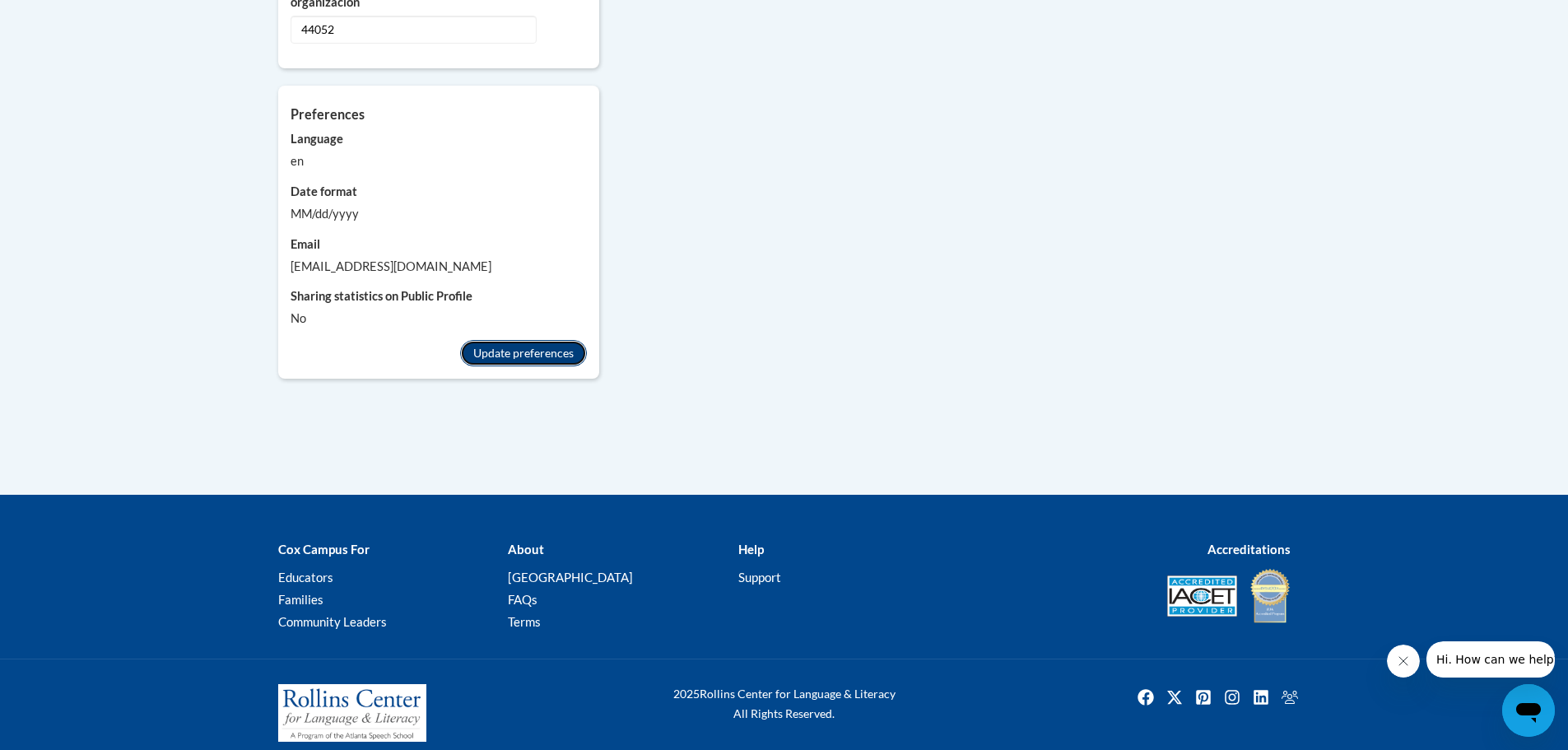
click at [523, 341] on button "Update preferences" at bounding box center [524, 352] width 126 height 26
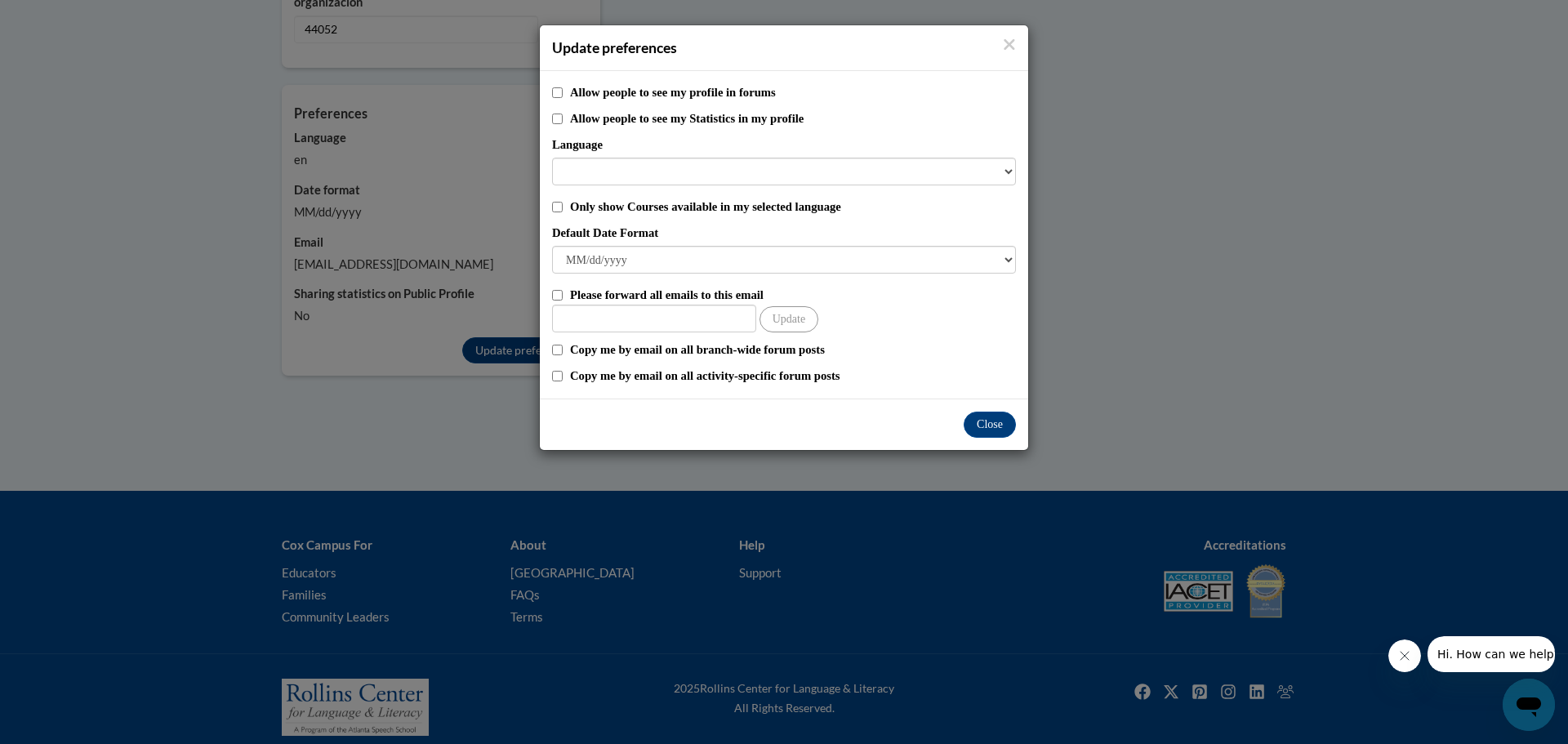
click at [649, 94] on label "Allow people to see my profile in forums" at bounding box center [793, 92] width 446 height 18
click at [563, 94] on input "Allow people to see my profile in forums" at bounding box center [557, 93] width 11 height 11
checkbox input "true"
click at [644, 121] on label "Allow people to see my Statistics in my profile" at bounding box center [793, 118] width 446 height 18
click at [563, 121] on input "Allow people to see my Statistics in my profile" at bounding box center [557, 119] width 11 height 11
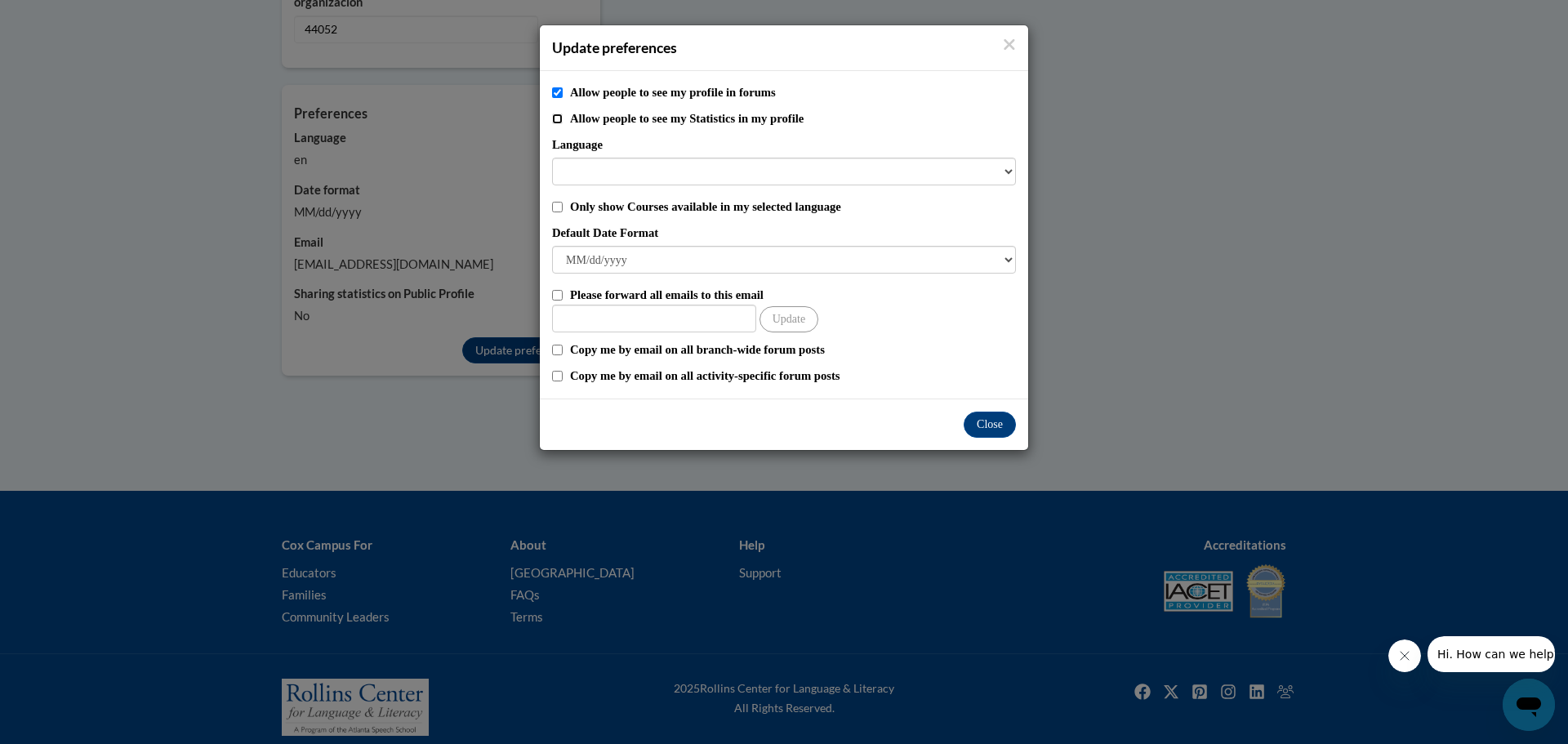
checkbox input "true"
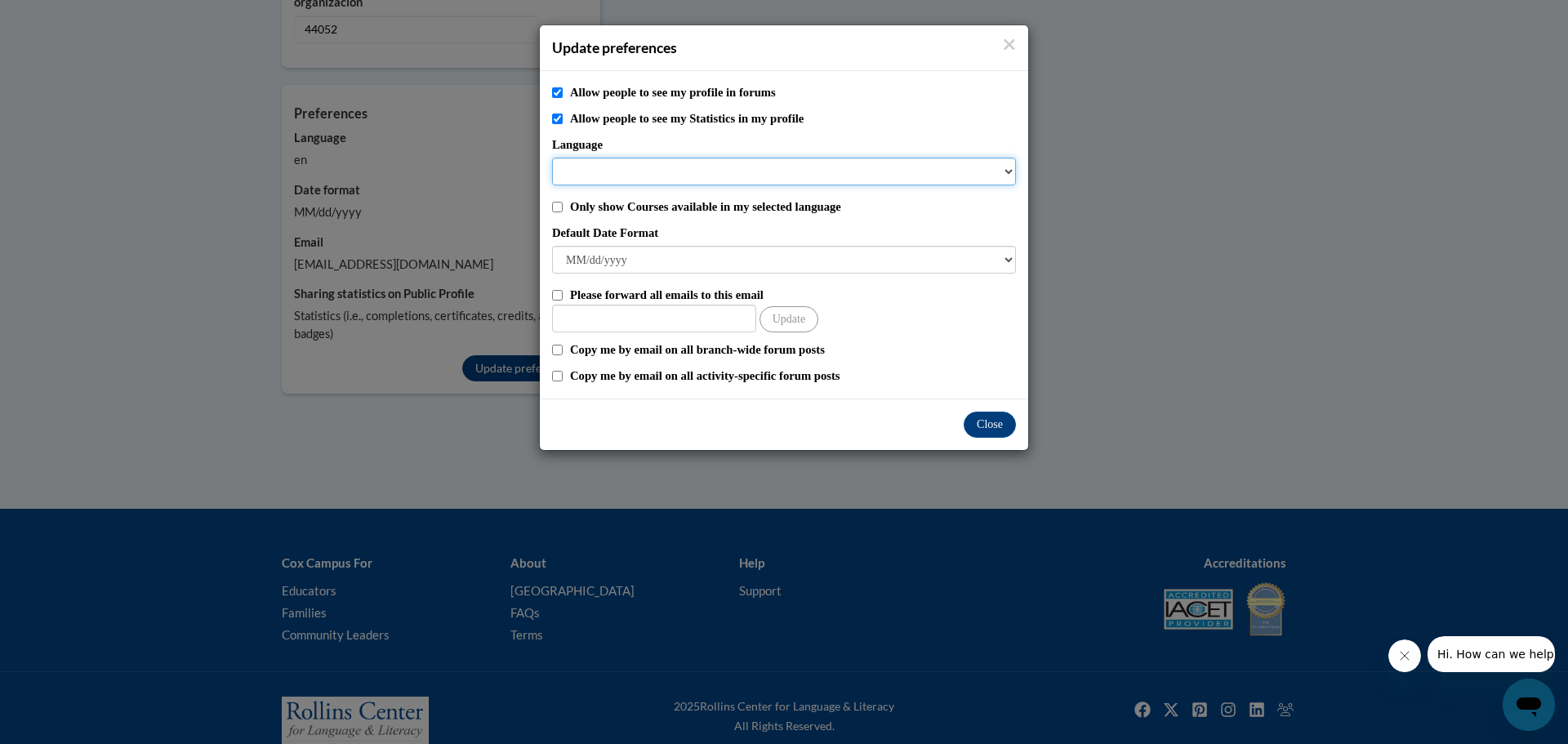
click at [628, 167] on select "Language" at bounding box center [784, 171] width 464 height 28
click at [1002, 170] on select "Language" at bounding box center [784, 171] width 464 height 28
click at [1012, 169] on select "Language" at bounding box center [784, 171] width 464 height 28
click at [633, 171] on select "Language" at bounding box center [784, 171] width 464 height 28
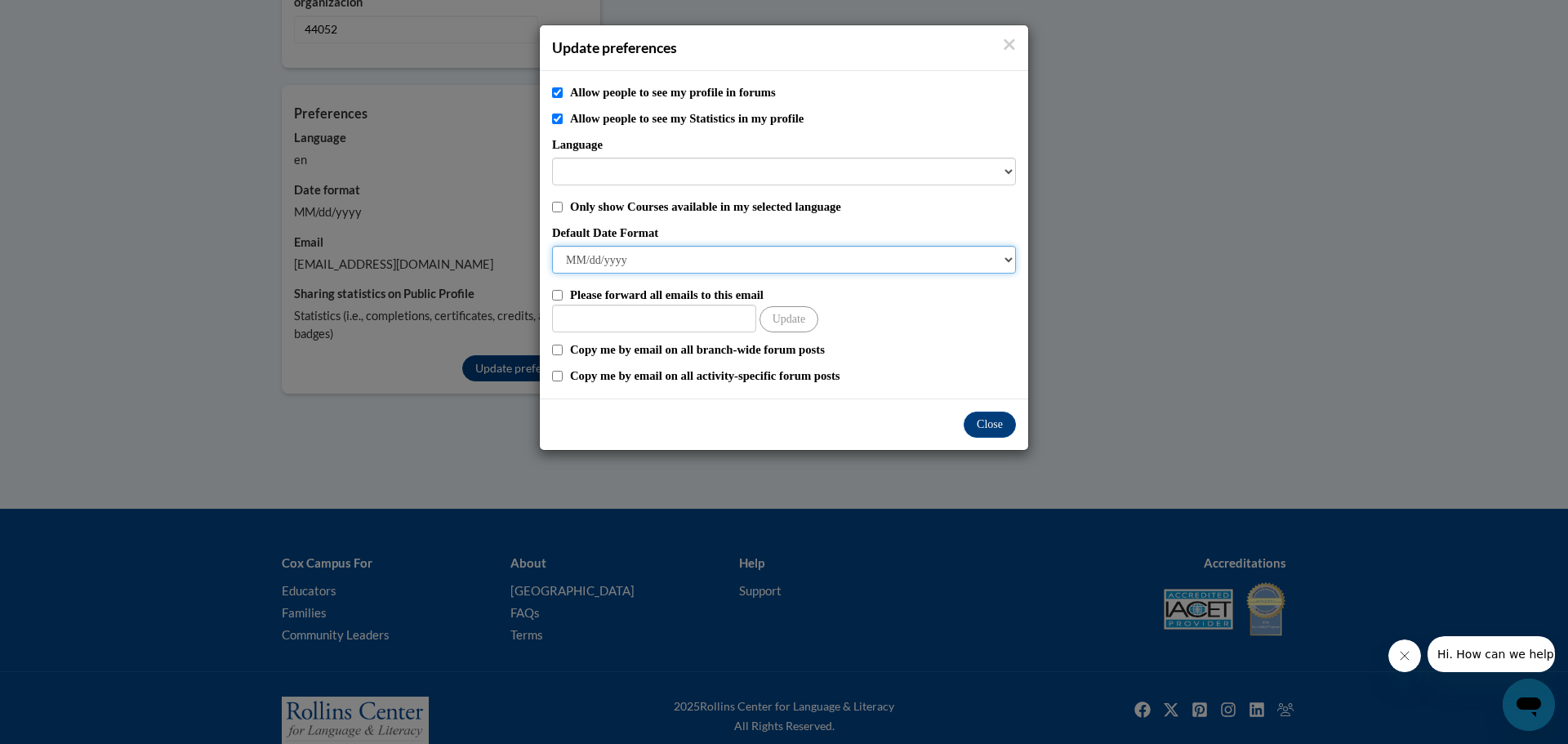
click at [675, 256] on select "M/d/yyyy M/d/yy MM/dd/yy MM/dd/yyyy yy/MM/dd yyyy-MM-dd dd-MMM-yyyy dd/MM/yyyy …" at bounding box center [784, 259] width 464 height 28
click at [552, 246] on select "M/d/yyyy M/d/yy MM/dd/yy MM/dd/yyyy yy/MM/dd yyyy-MM-dd dd-MMM-yyyy dd/MM/yyyy …" at bounding box center [784, 259] width 464 height 28
click at [1003, 425] on button "Close" at bounding box center [990, 424] width 52 height 26
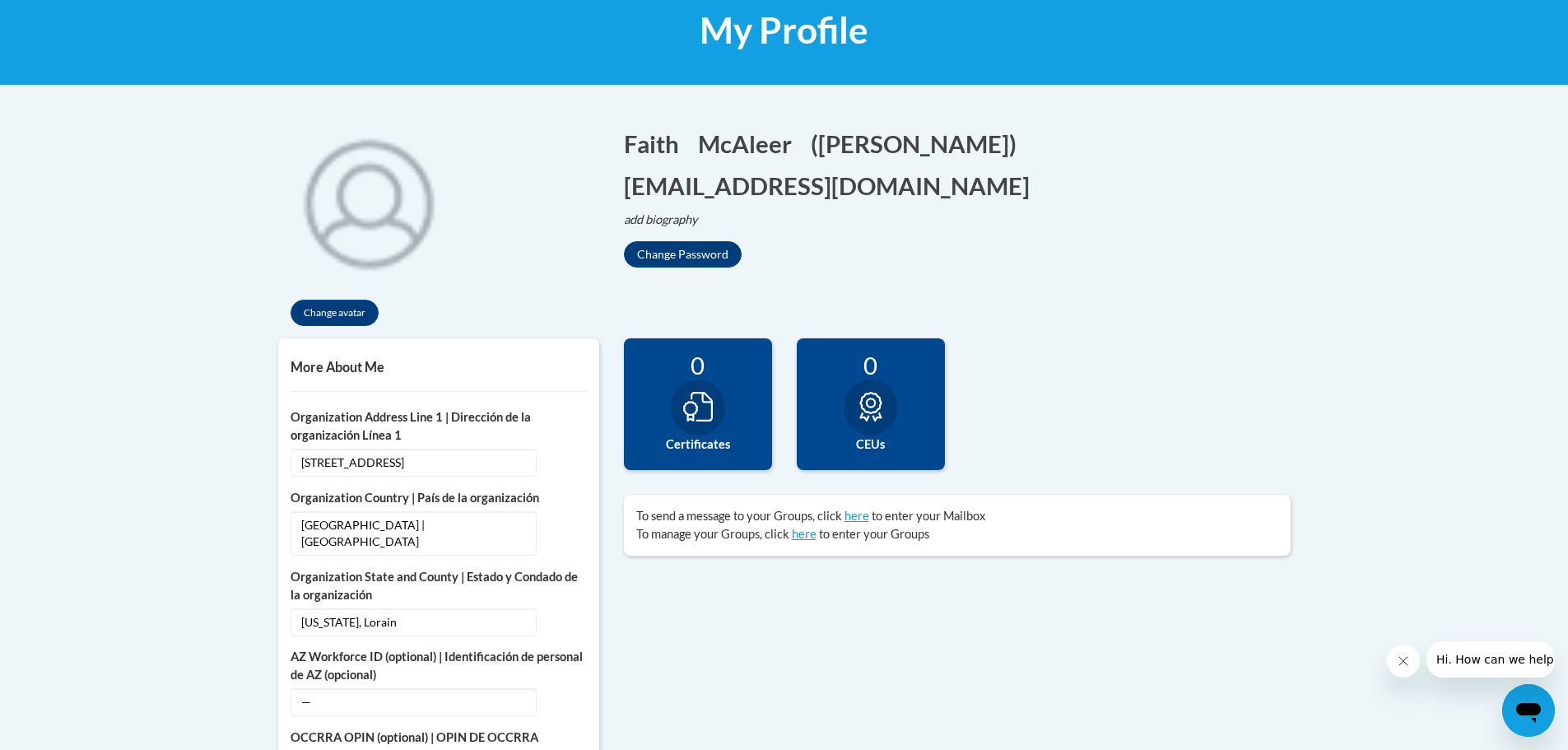
scroll to position [17, 0]
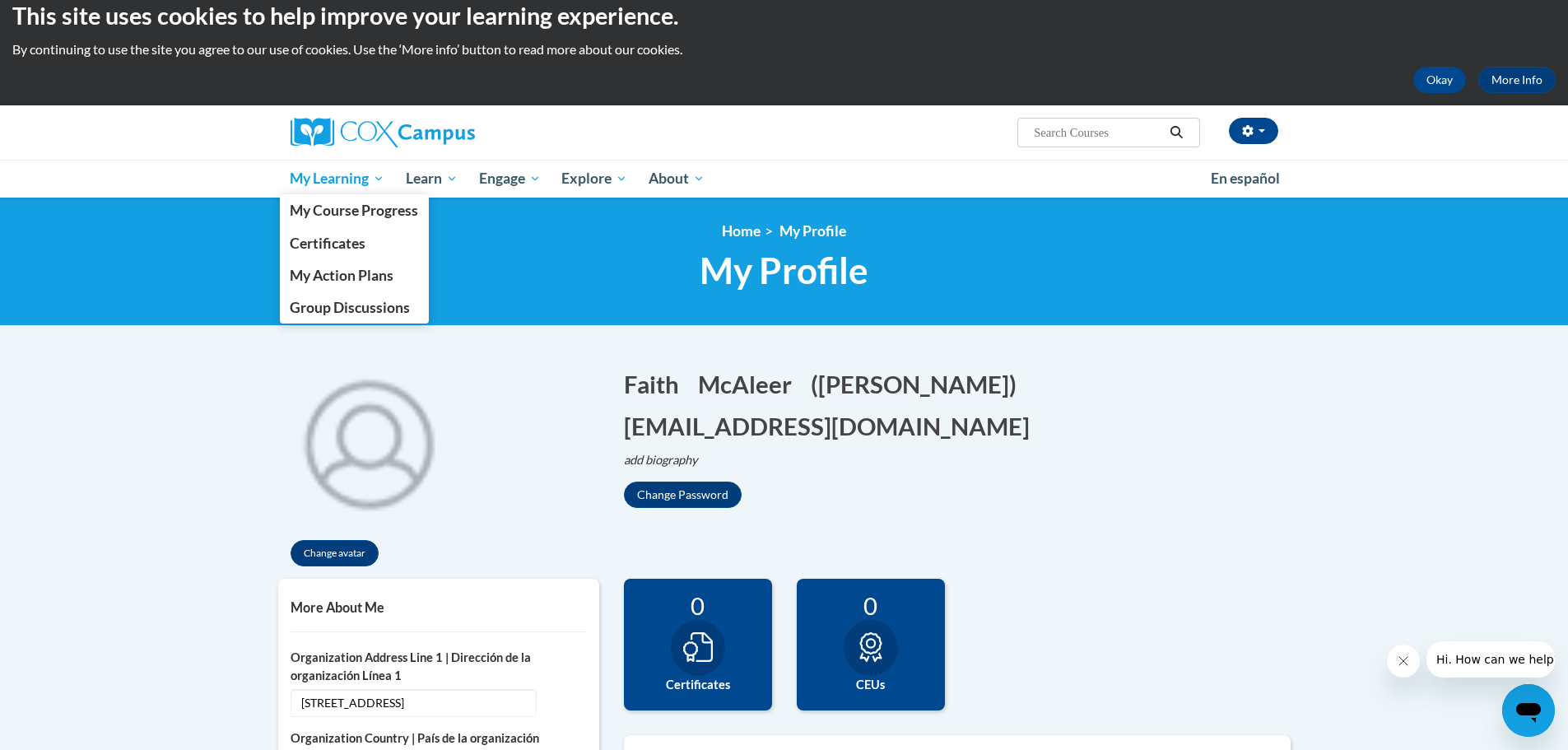
click at [355, 171] on span "My Learning" at bounding box center [337, 179] width 95 height 20
click at [372, 213] on span "My Course Progress" at bounding box center [354, 210] width 128 height 17
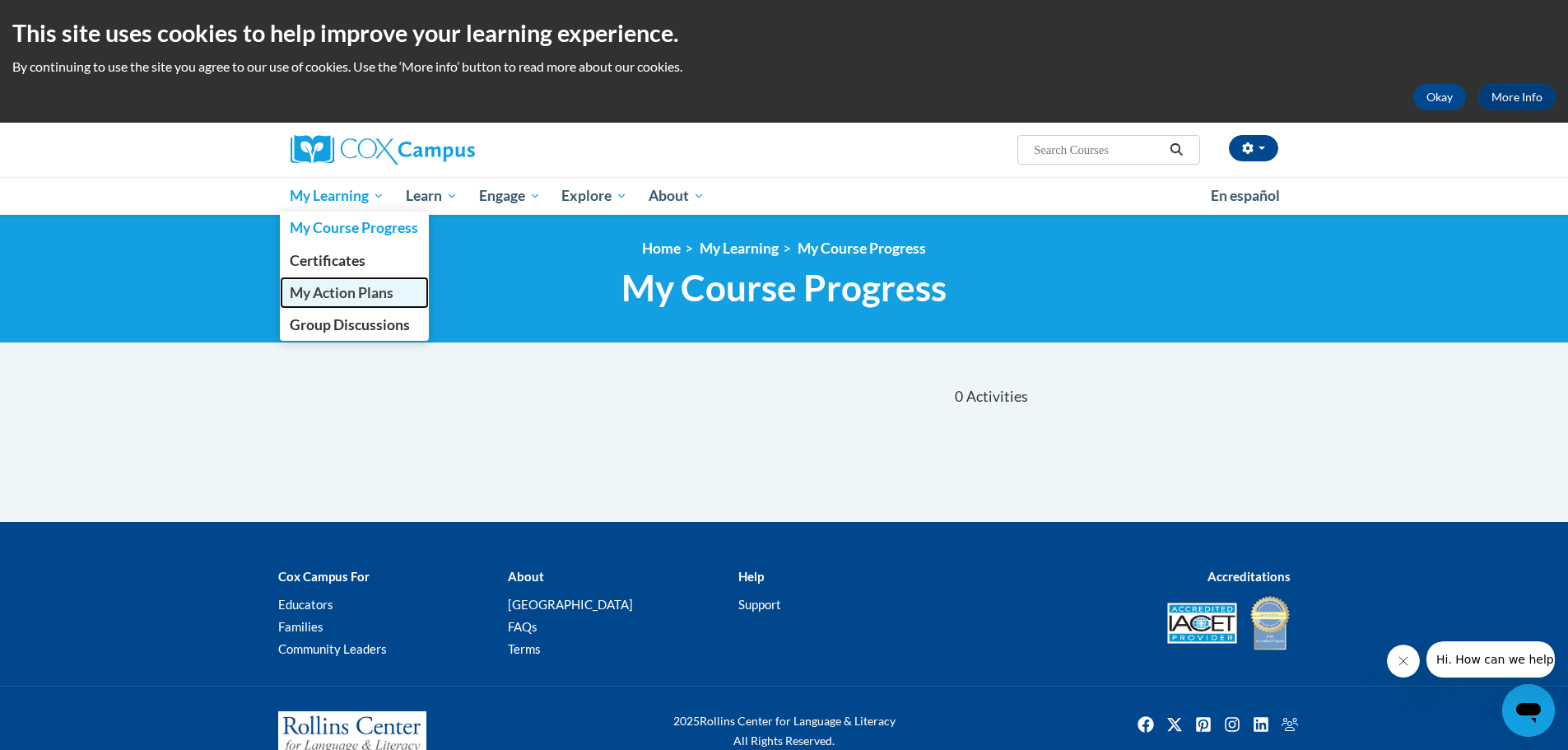
click at [341, 291] on span "My Action Plans" at bounding box center [341, 292] width 104 height 17
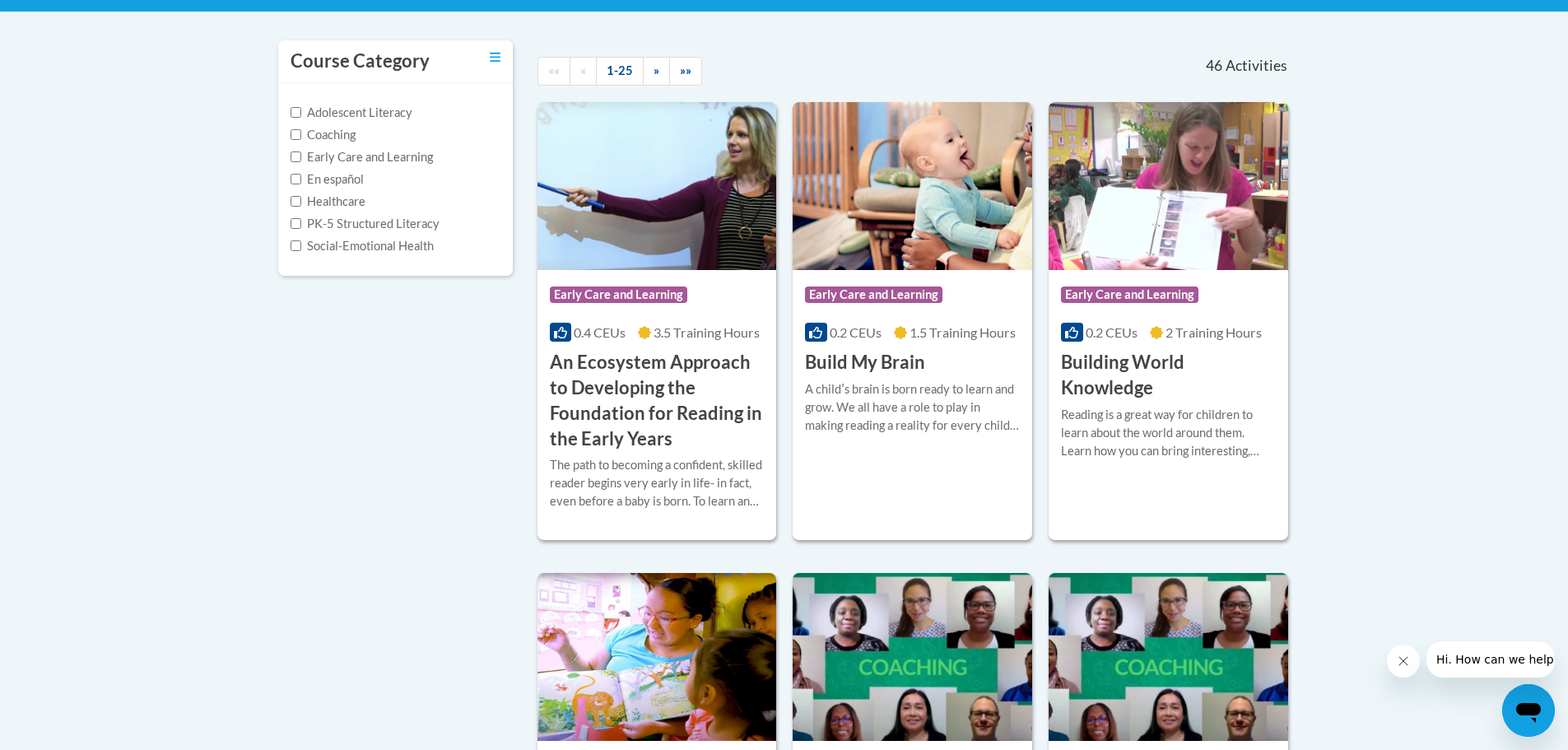
scroll to position [330, 0]
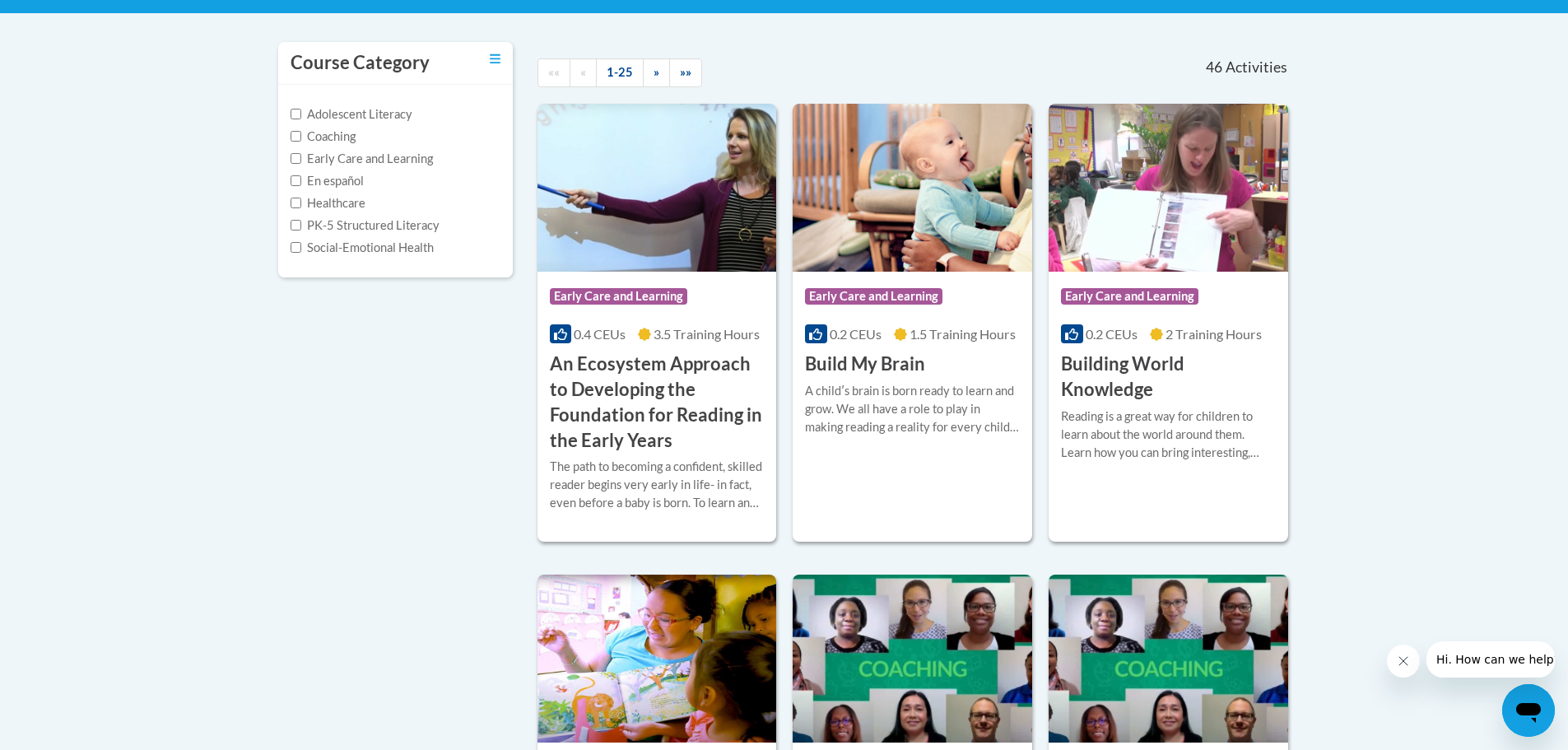
click at [336, 120] on label "Adolescent Literacy" at bounding box center [351, 115] width 122 height 18
click at [302, 119] on input "Adolescent Literacy" at bounding box center [296, 114] width 11 height 11
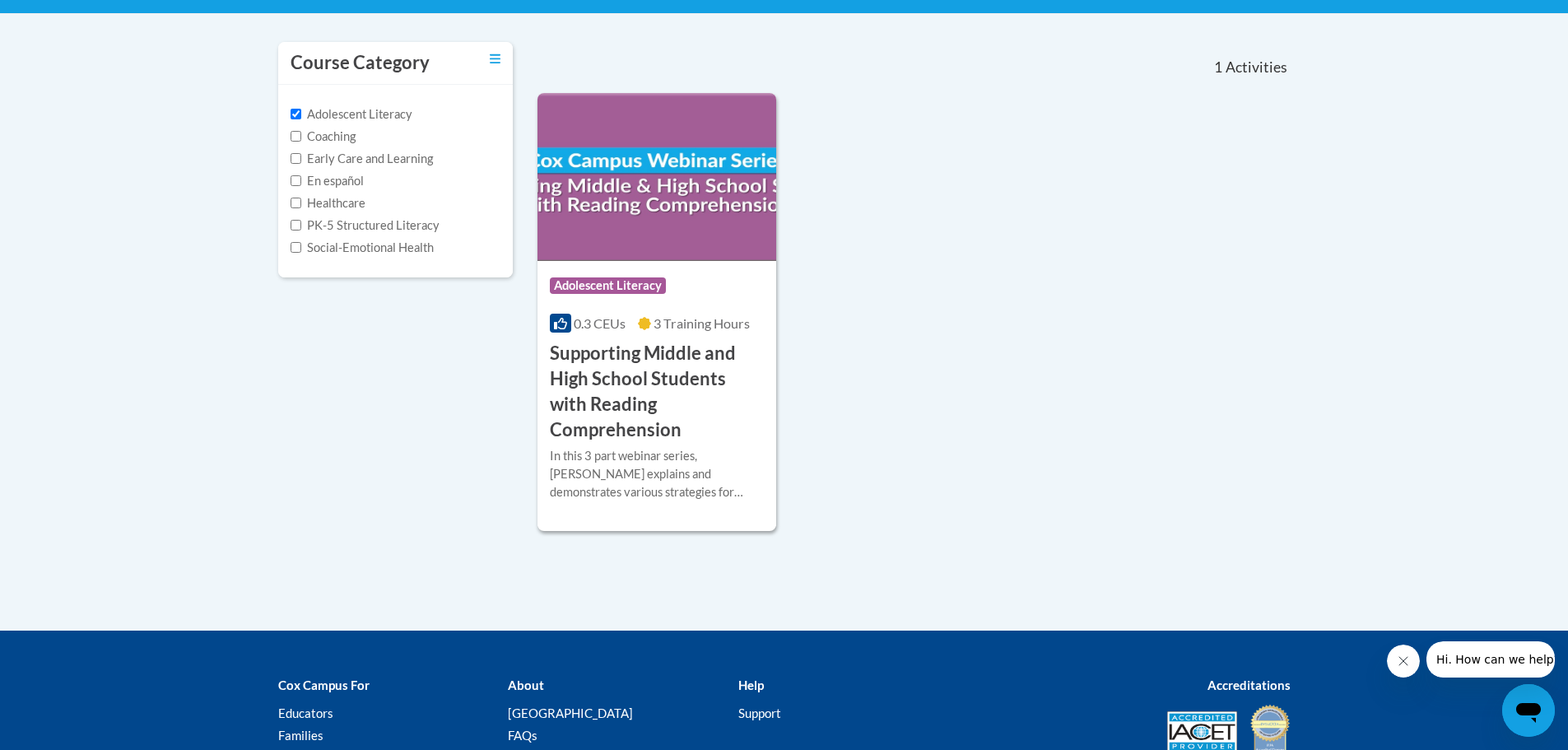
click at [336, 120] on label "Adolescent Literacy" at bounding box center [351, 115] width 122 height 18
click at [302, 119] on input "Adolescent Literacy" at bounding box center [296, 114] width 11 height 11
checkbox input "false"
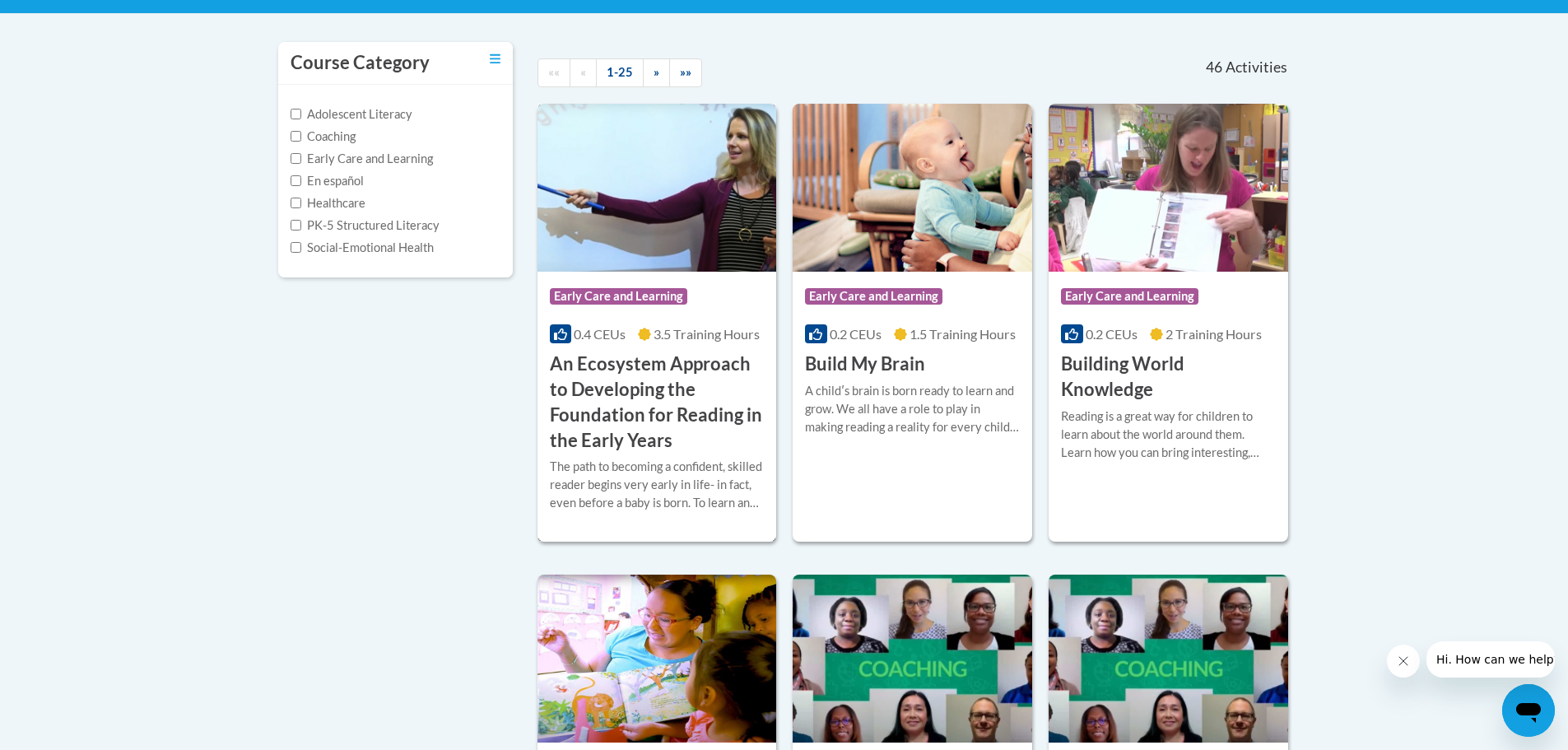
click at [615, 378] on h3 "An Ecosystem Approach to Developing the Foundation for Reading in the Early Yea…" at bounding box center [658, 402] width 215 height 101
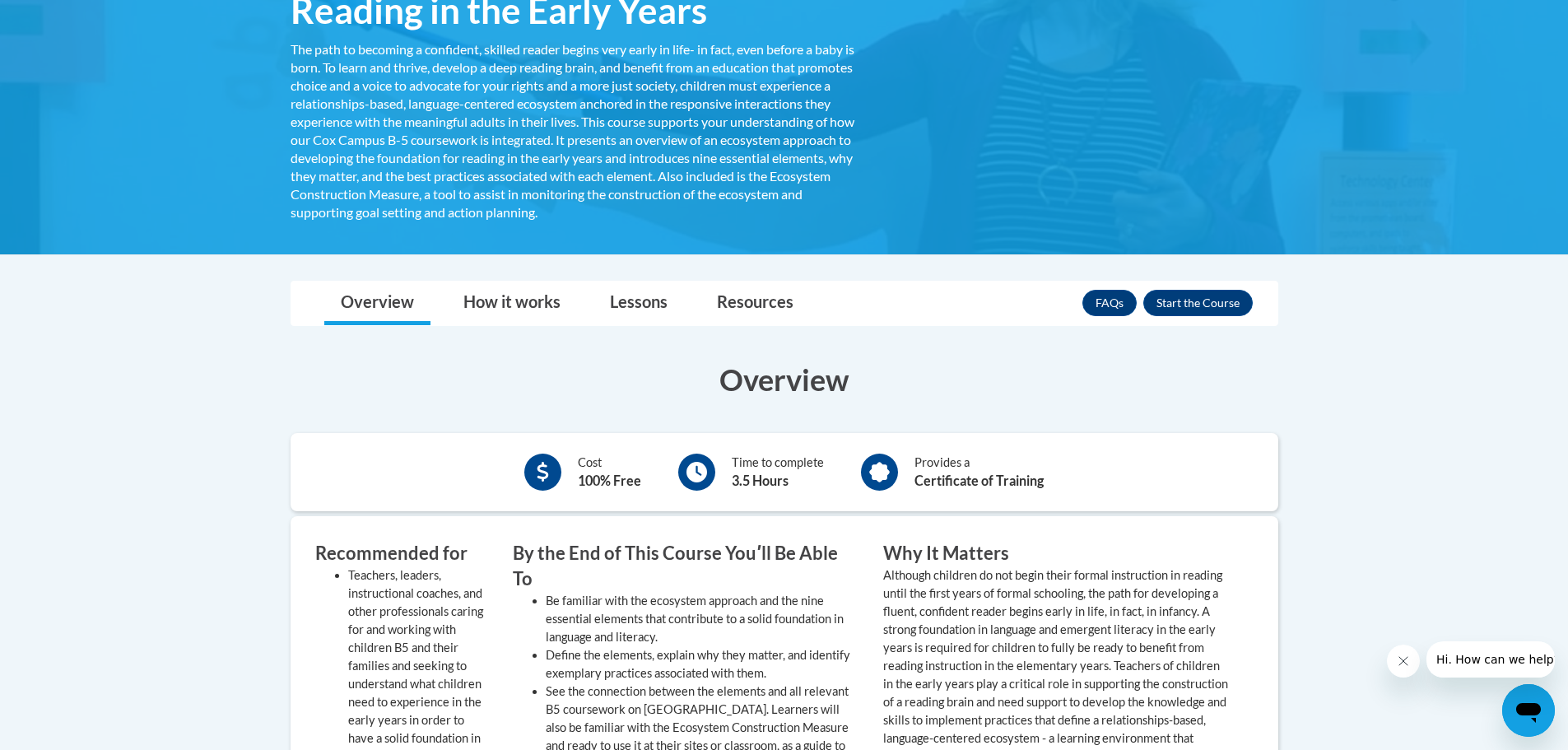
scroll to position [372, 0]
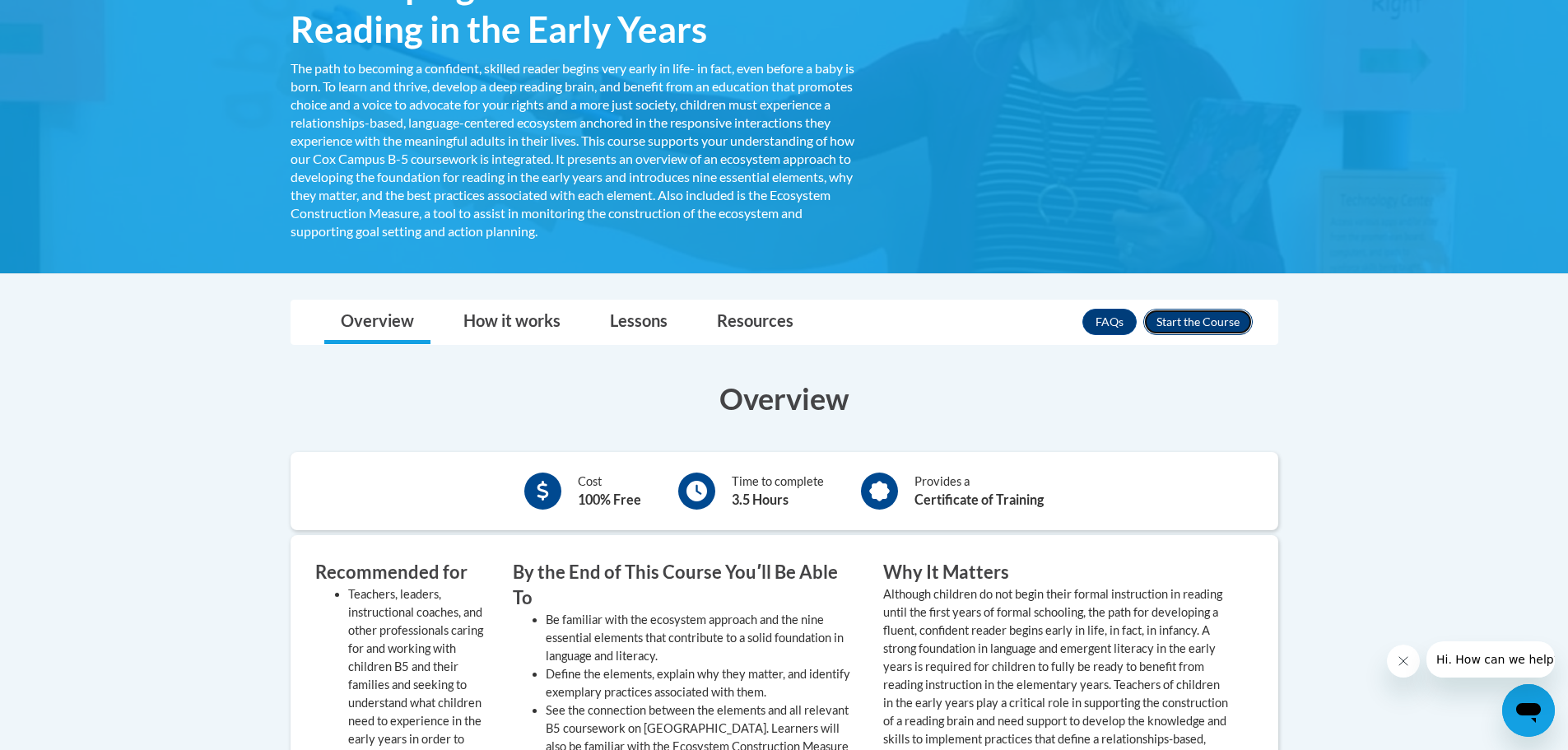
click at [1190, 323] on button "Enroll" at bounding box center [1198, 322] width 109 height 26
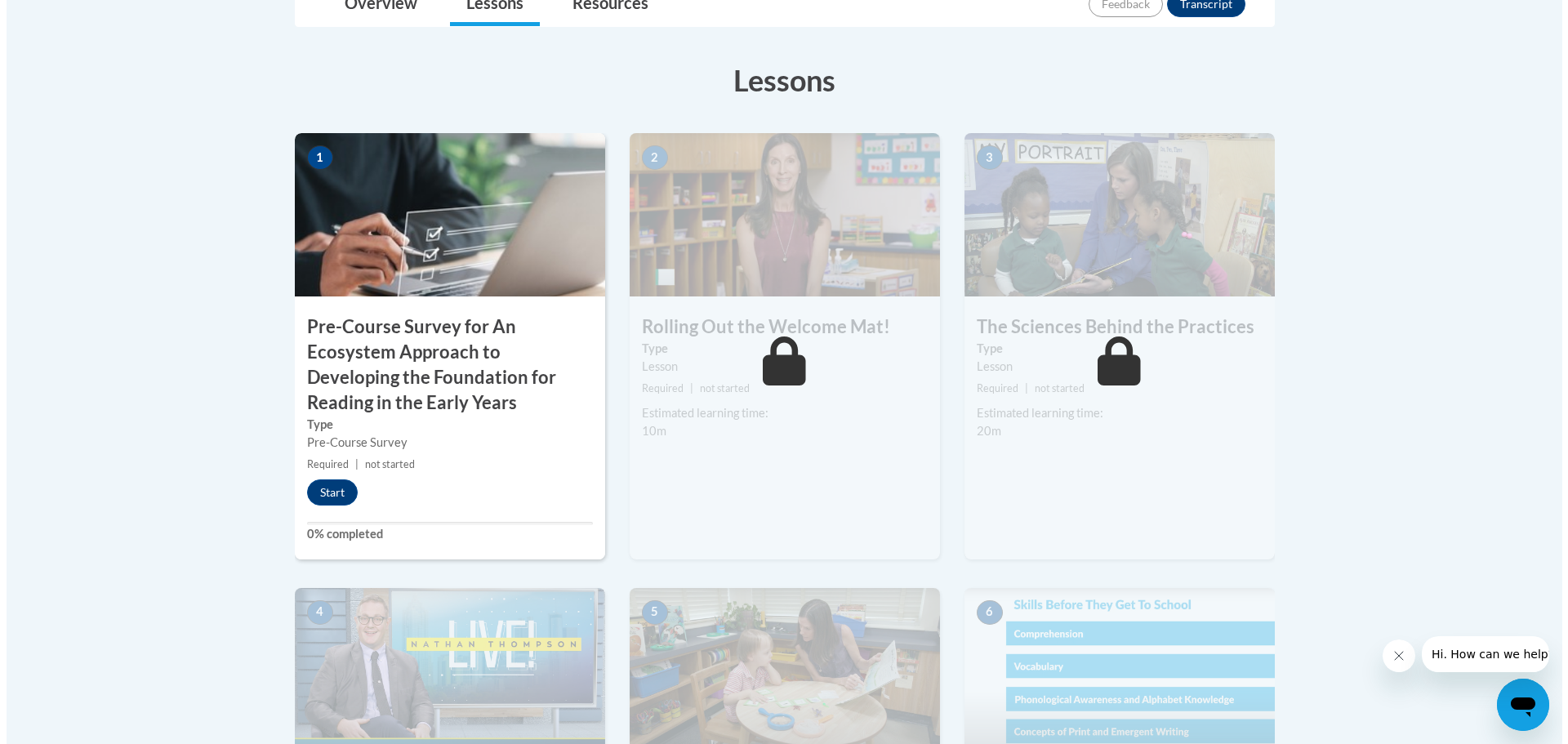
scroll to position [429, 0]
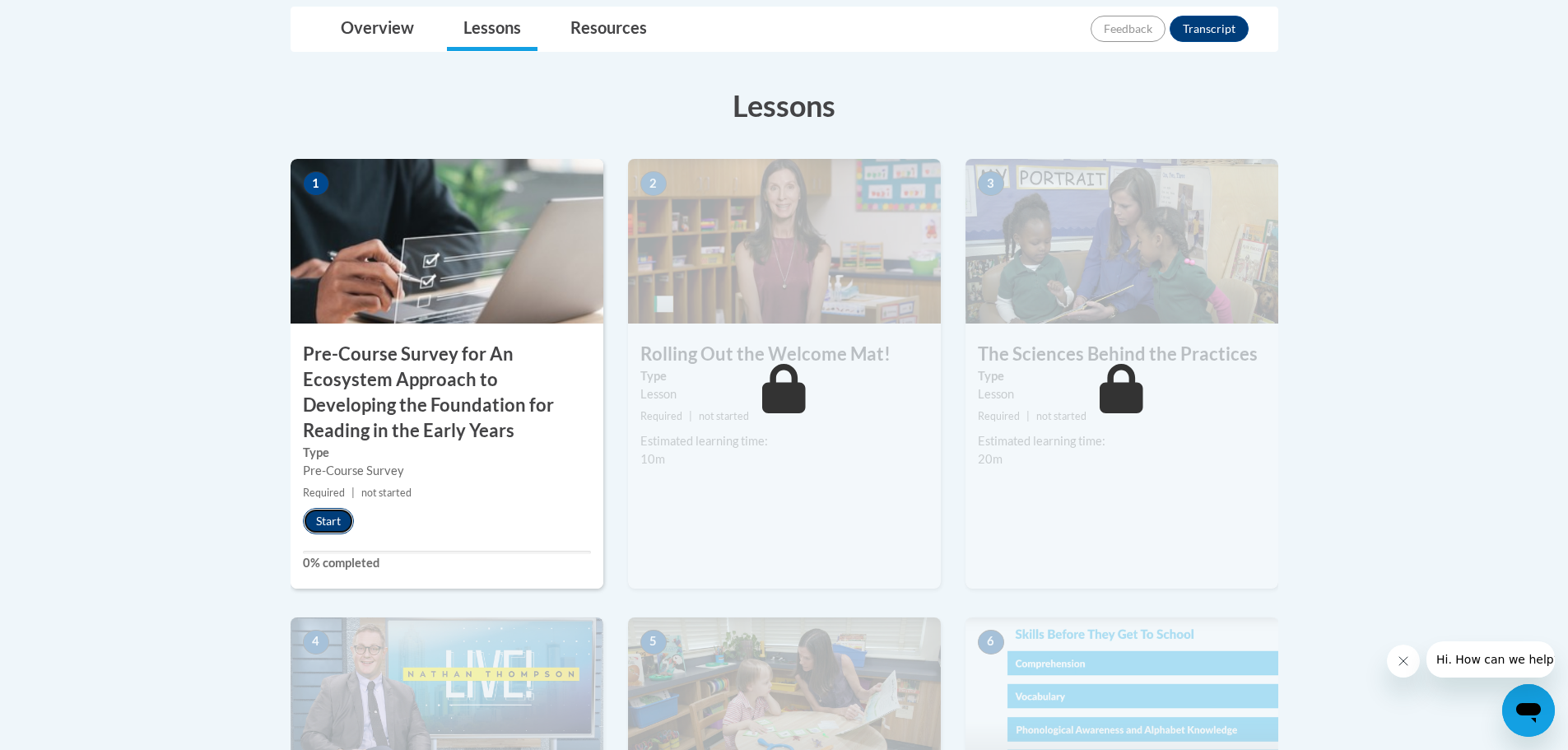
click at [334, 523] on button "Start" at bounding box center [328, 520] width 51 height 26
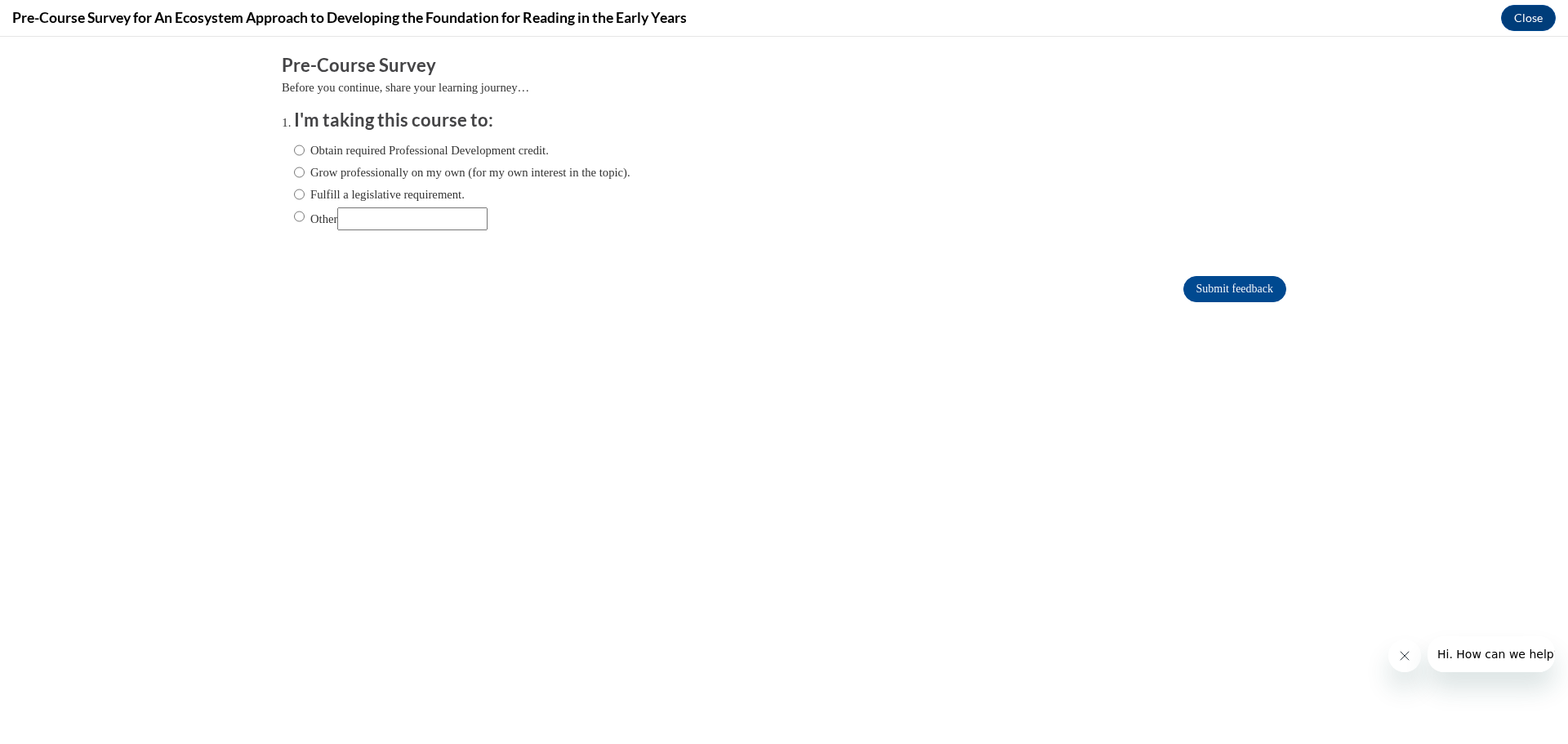
scroll to position [0, 0]
click at [294, 153] on label "Obtain required Professional Development credit." at bounding box center [421, 151] width 254 height 18
click at [294, 153] on input "Obtain required Professional Development credit." at bounding box center [299, 151] width 11 height 18
radio input "true"
click at [1199, 288] on input "Submit feedback" at bounding box center [1235, 289] width 103 height 26
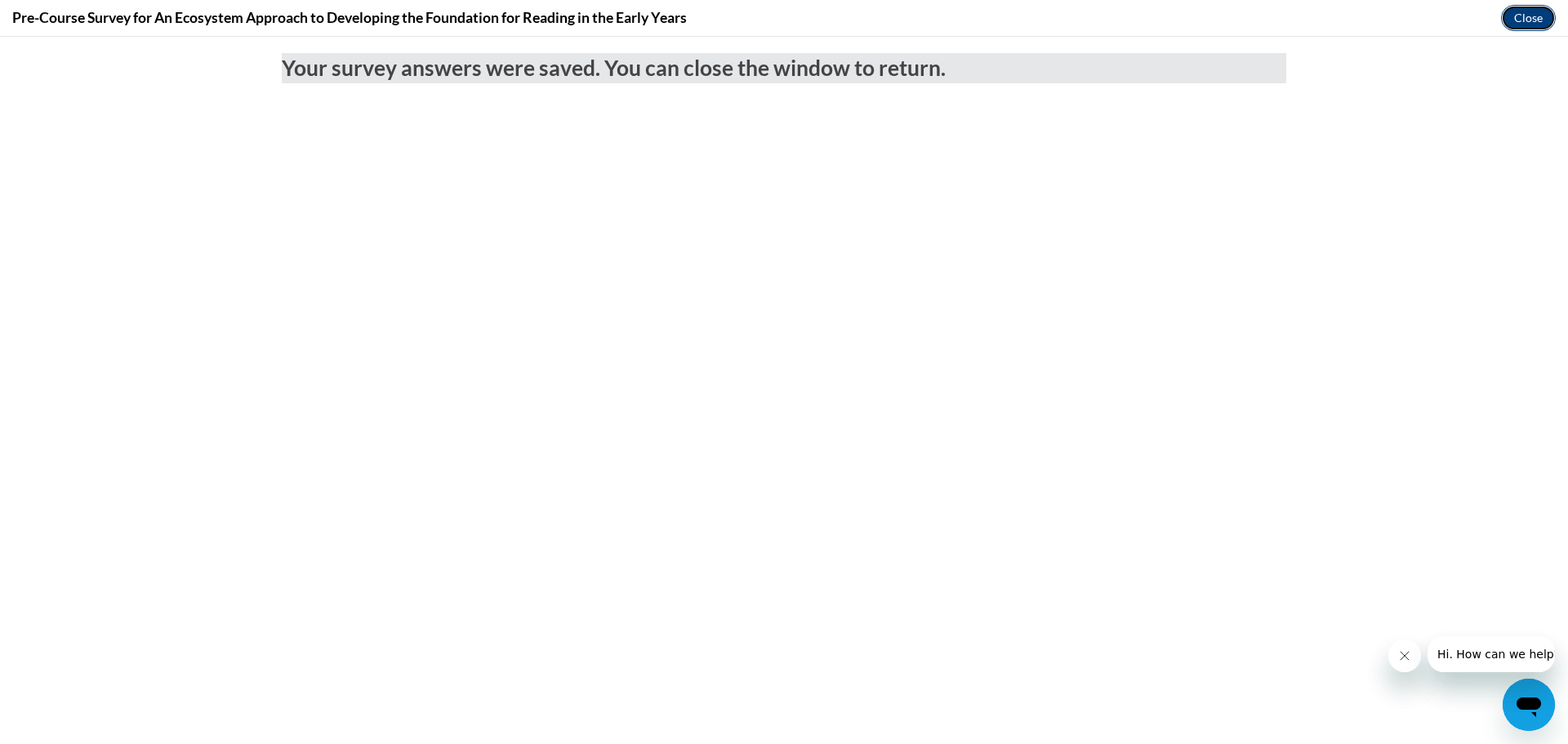
click at [1527, 14] on button "Close" at bounding box center [1528, 17] width 55 height 26
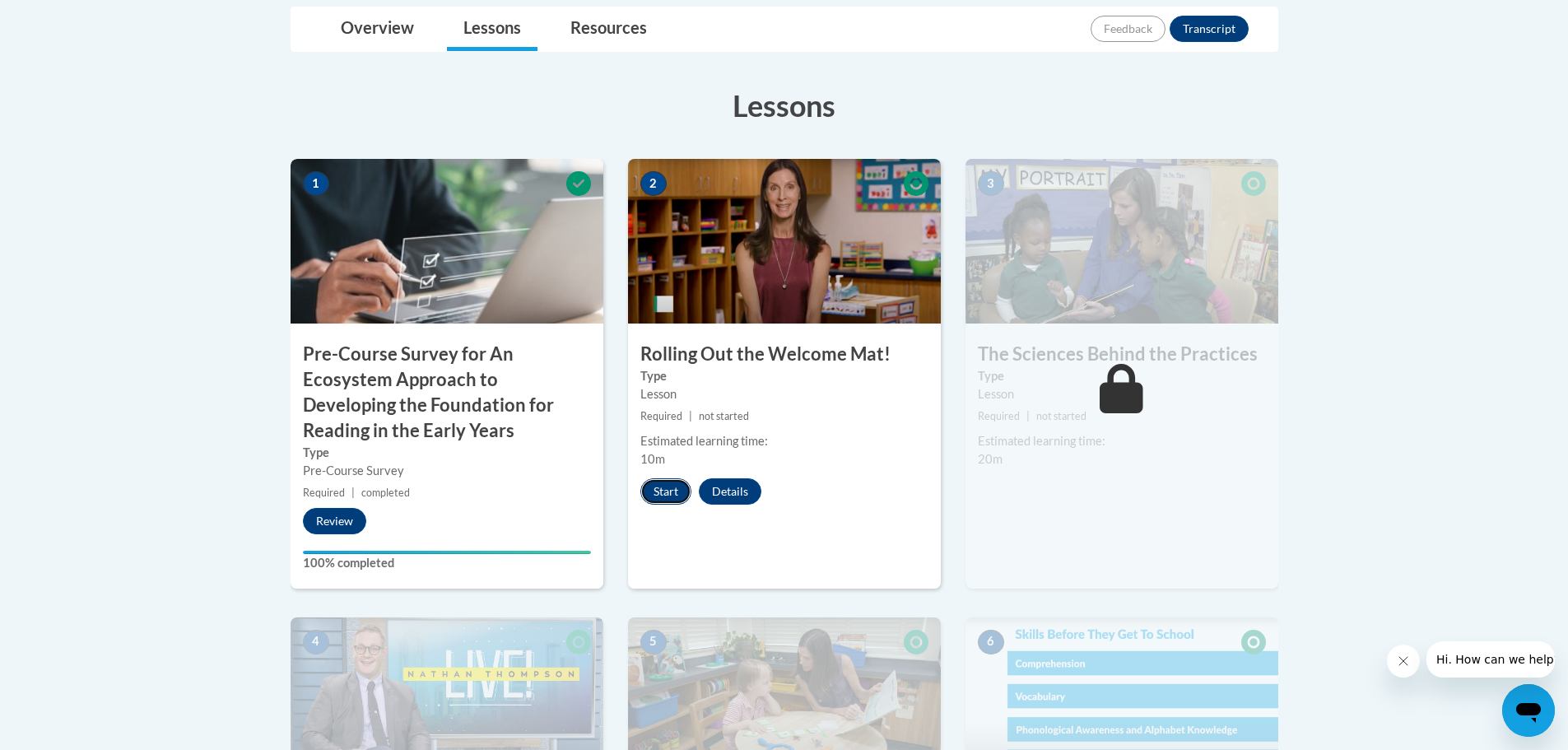
click at [668, 494] on button "Start" at bounding box center [666, 492] width 51 height 26
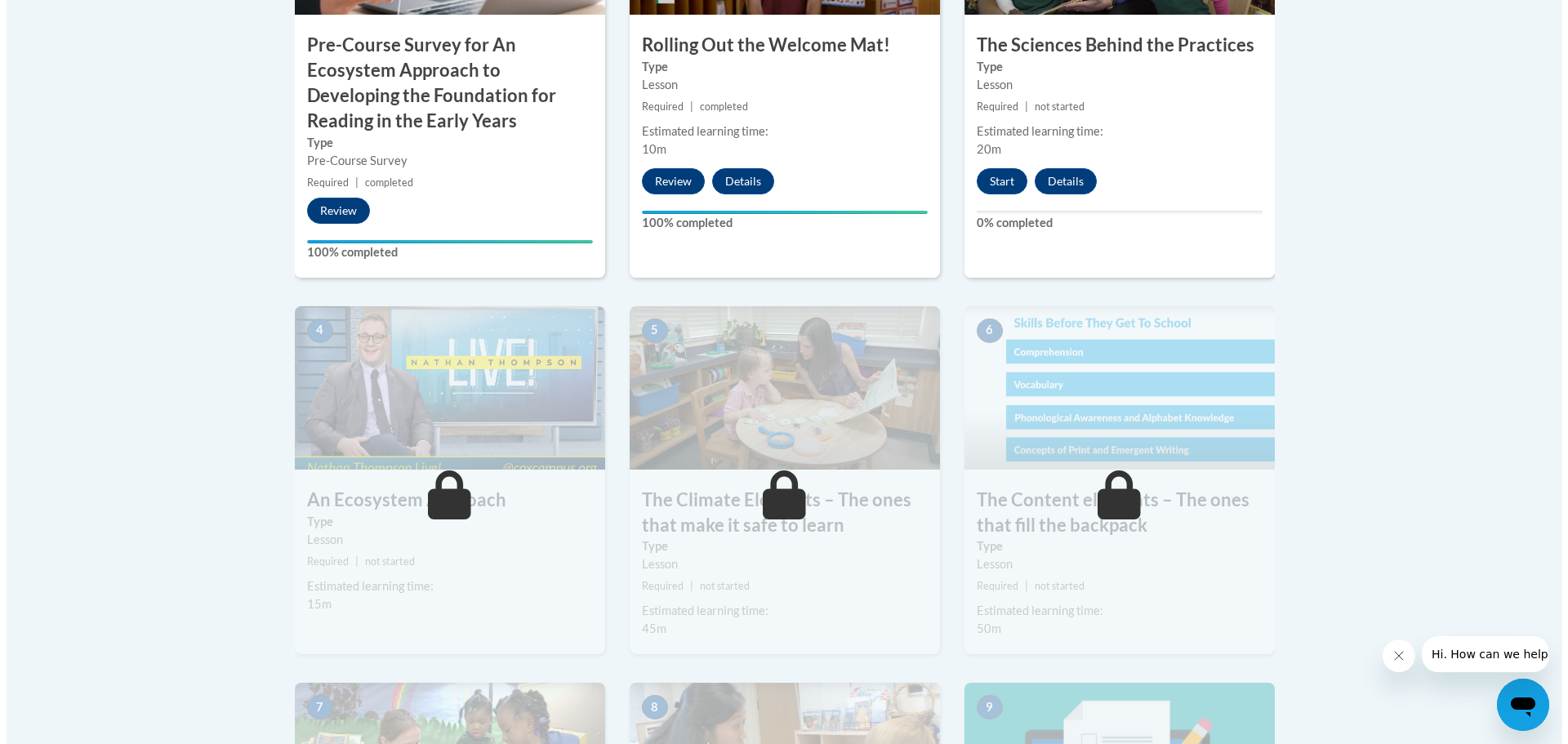
scroll to position [572, 0]
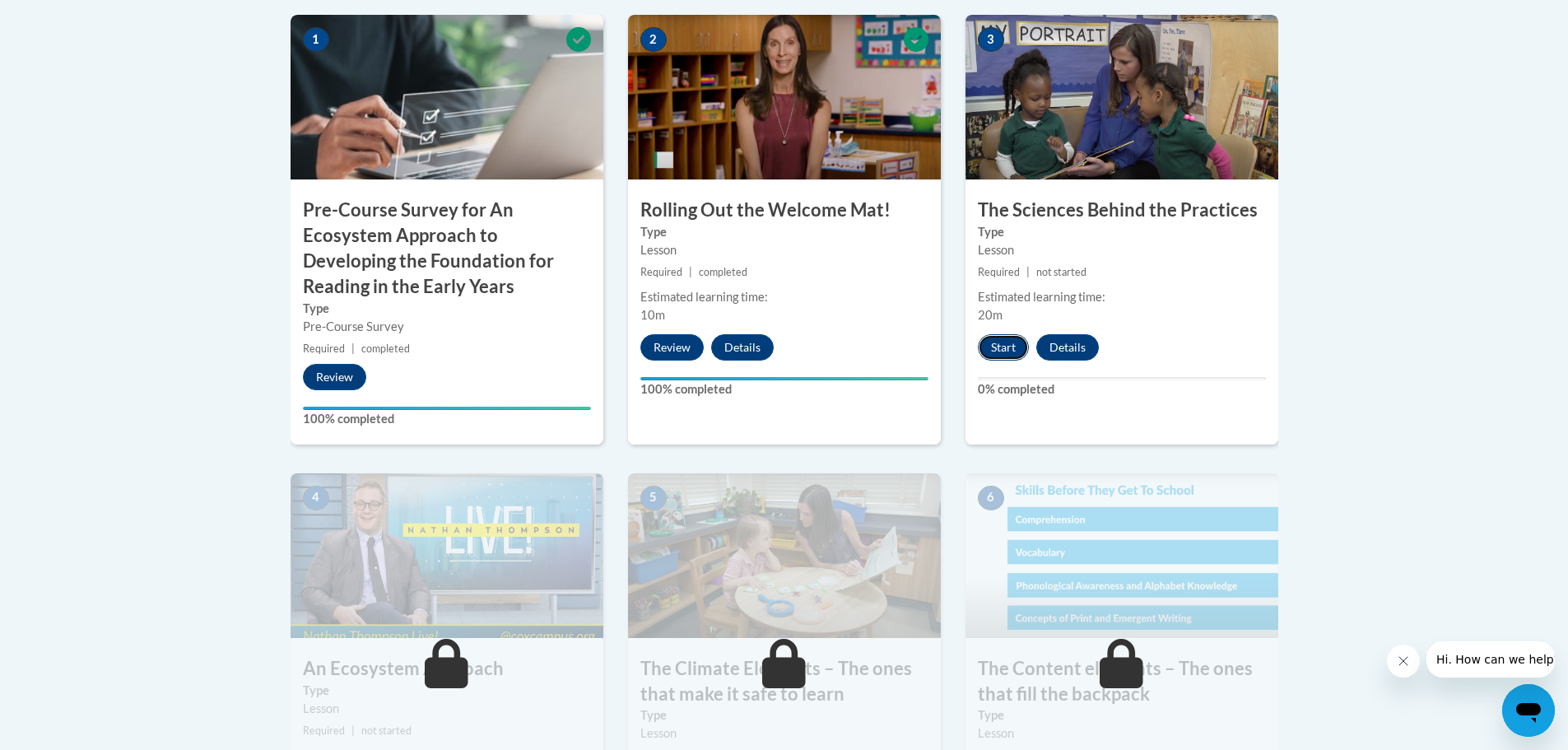
click at [988, 347] on button "Start" at bounding box center [1003, 347] width 51 height 26
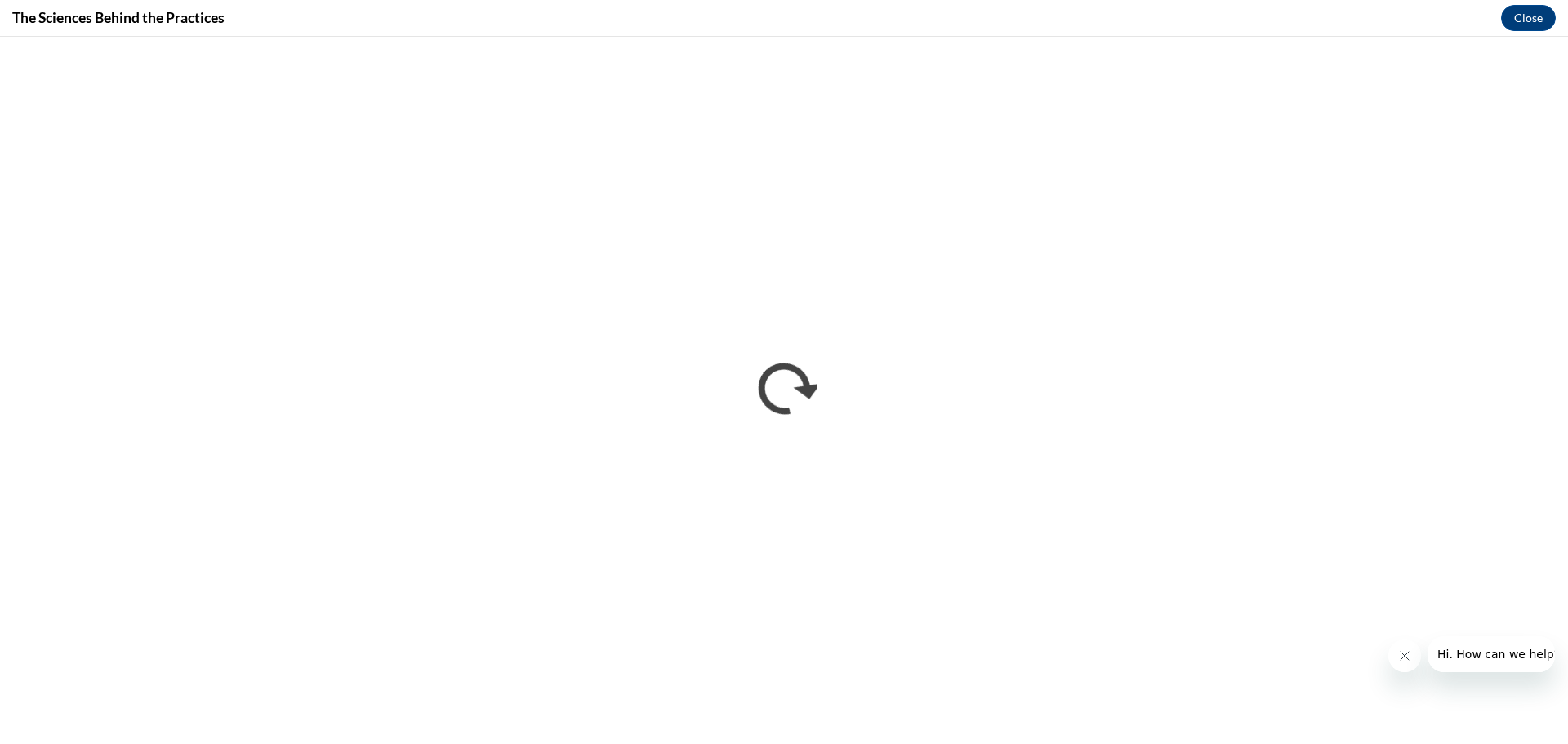
scroll to position [0, 0]
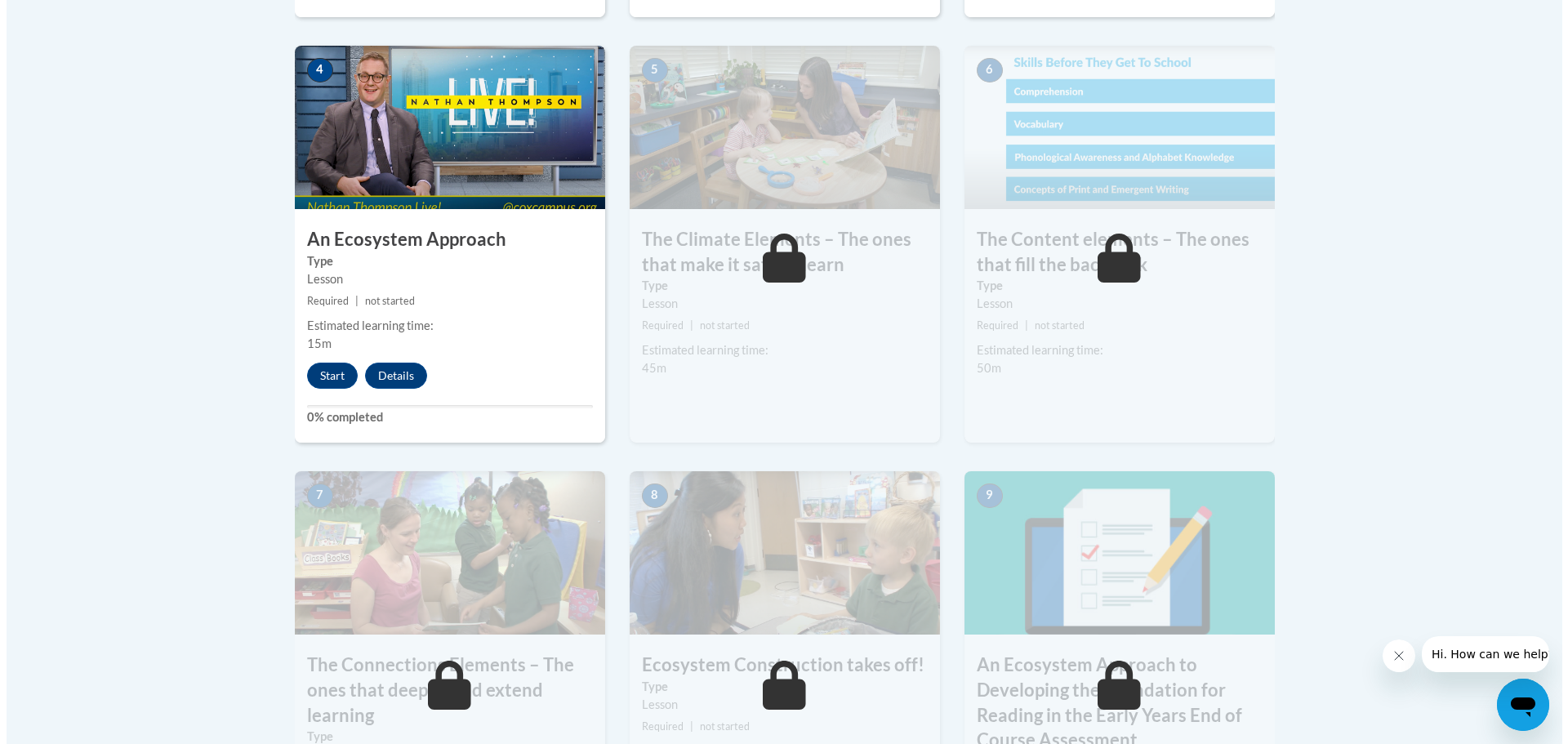
scroll to position [981, 0]
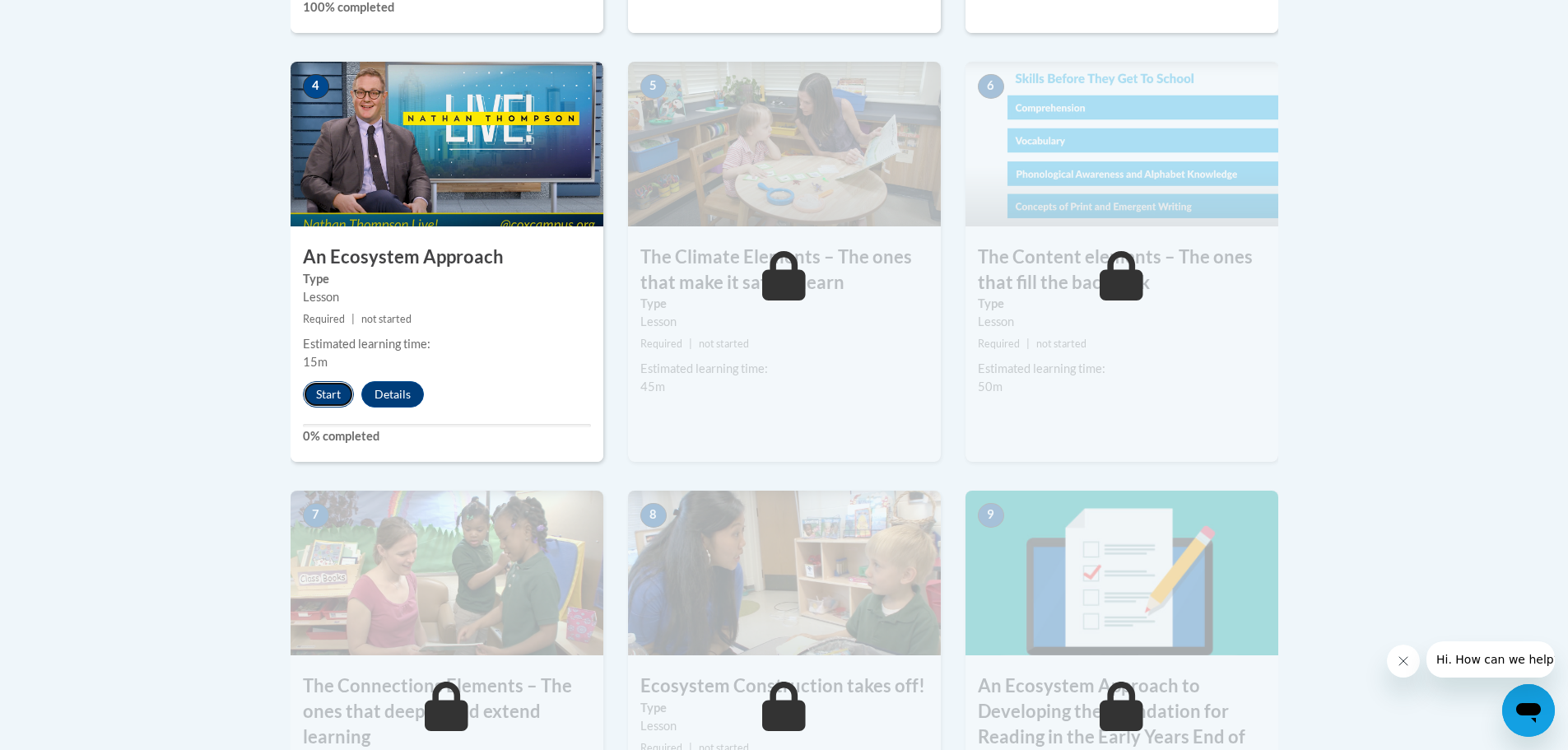
click at [340, 398] on button "Start" at bounding box center [328, 394] width 51 height 26
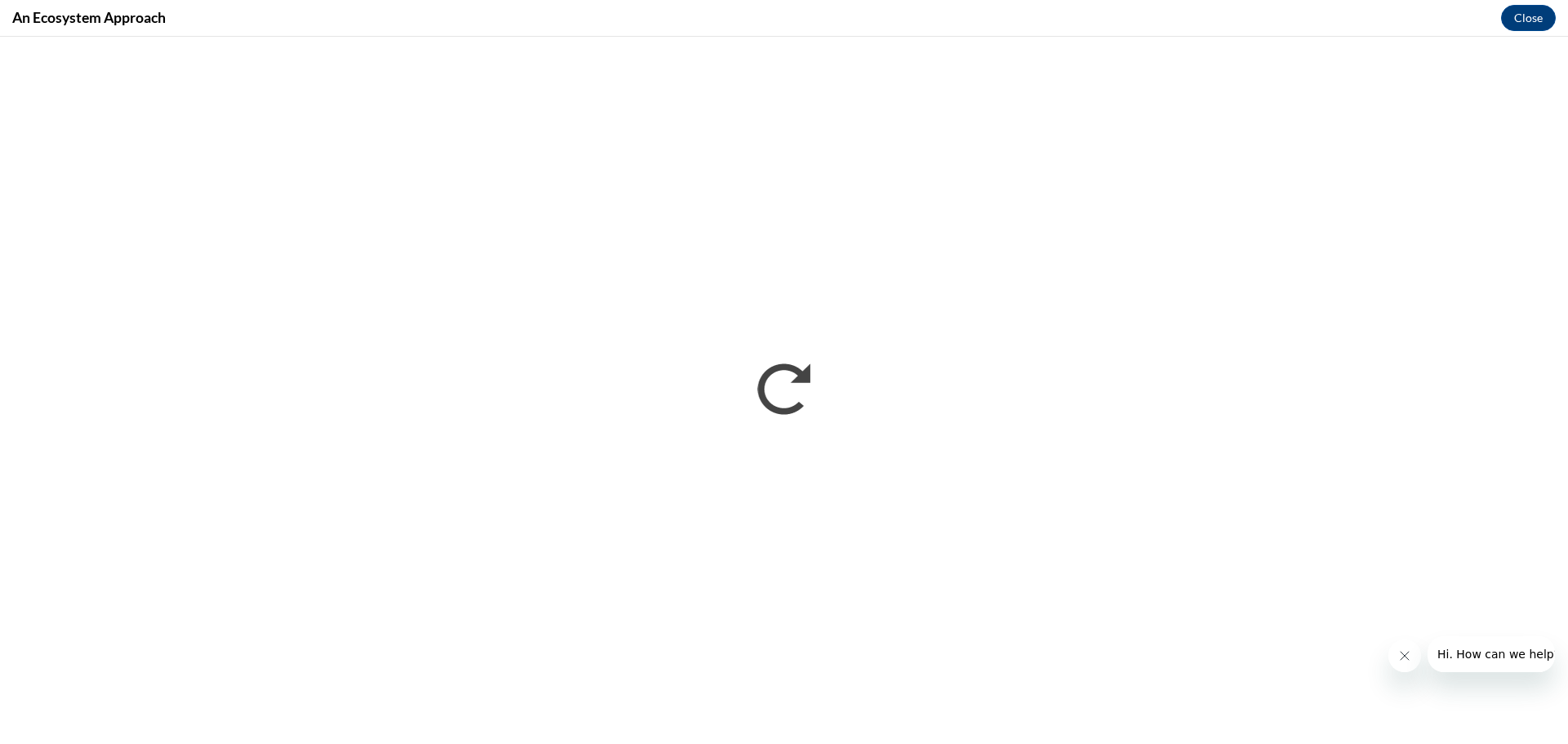
scroll to position [0, 0]
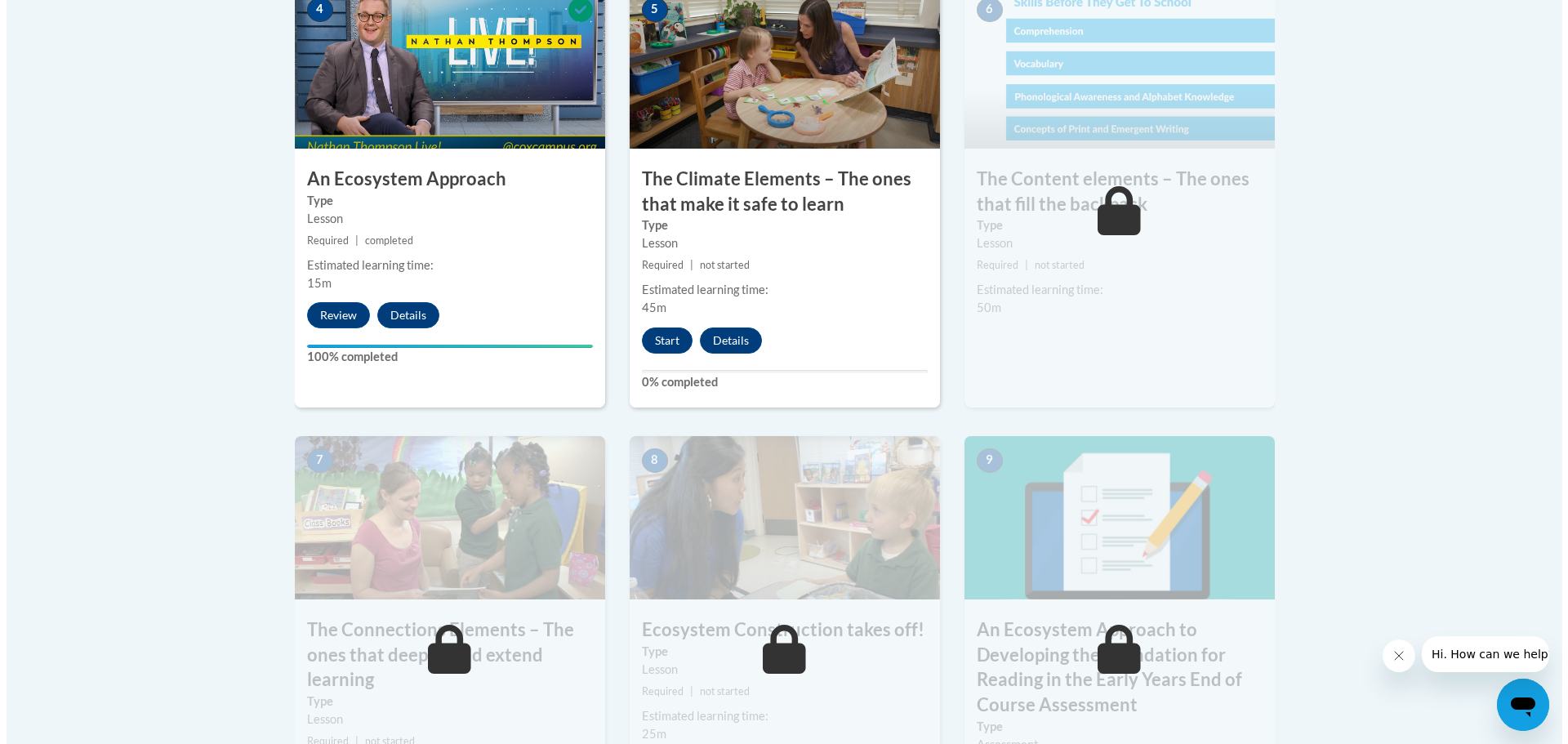
scroll to position [981, 0]
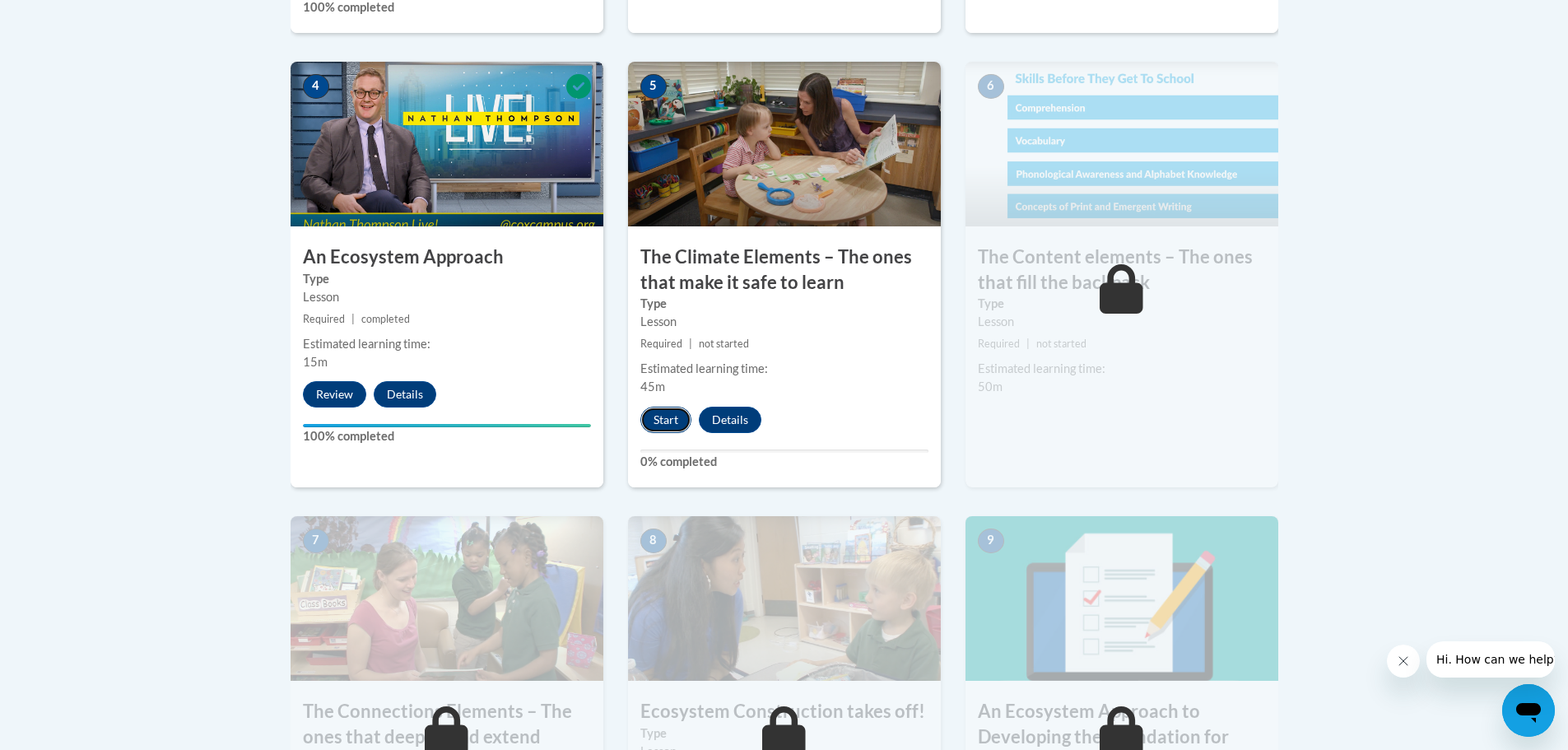
click at [667, 424] on button "Start" at bounding box center [666, 419] width 51 height 26
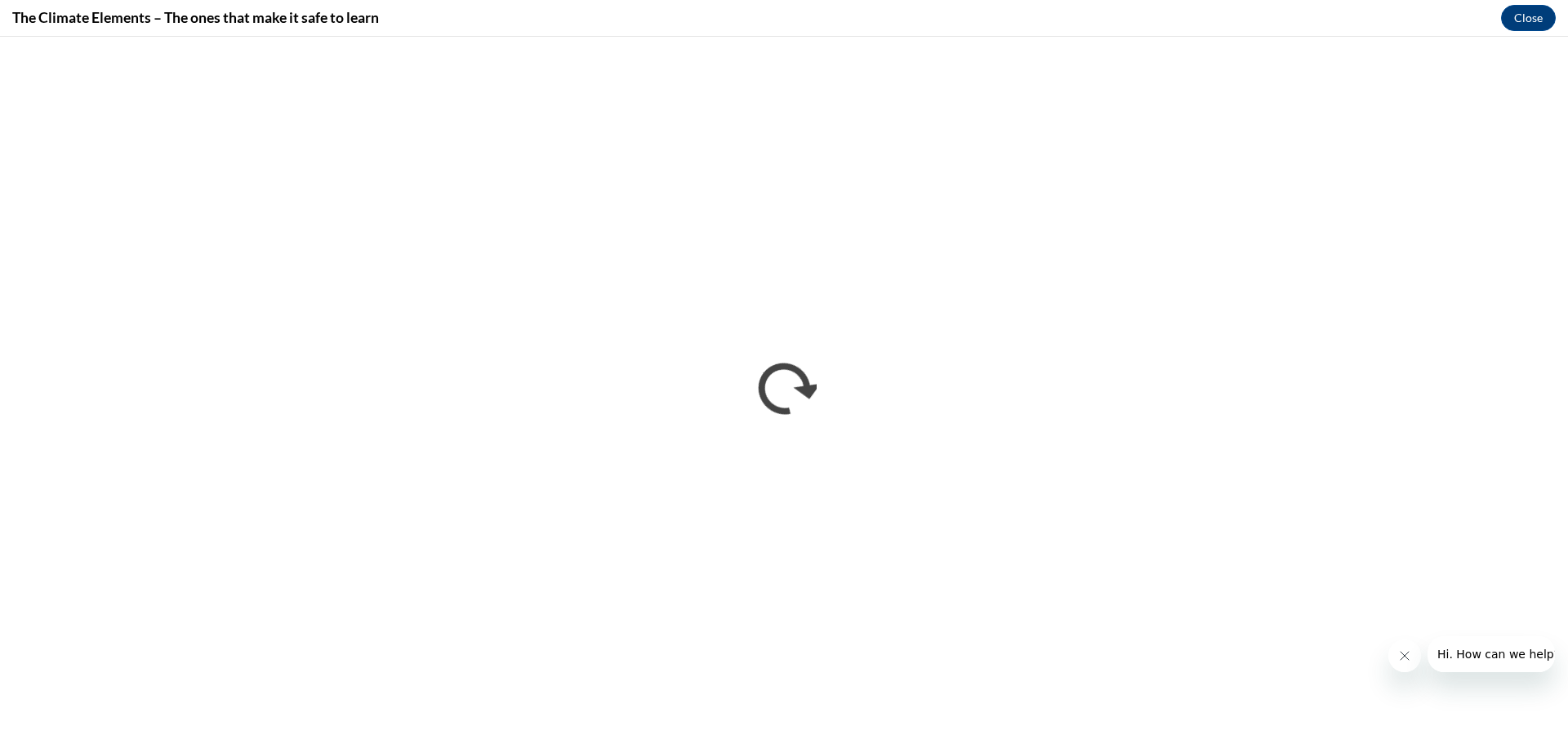
scroll to position [0, 0]
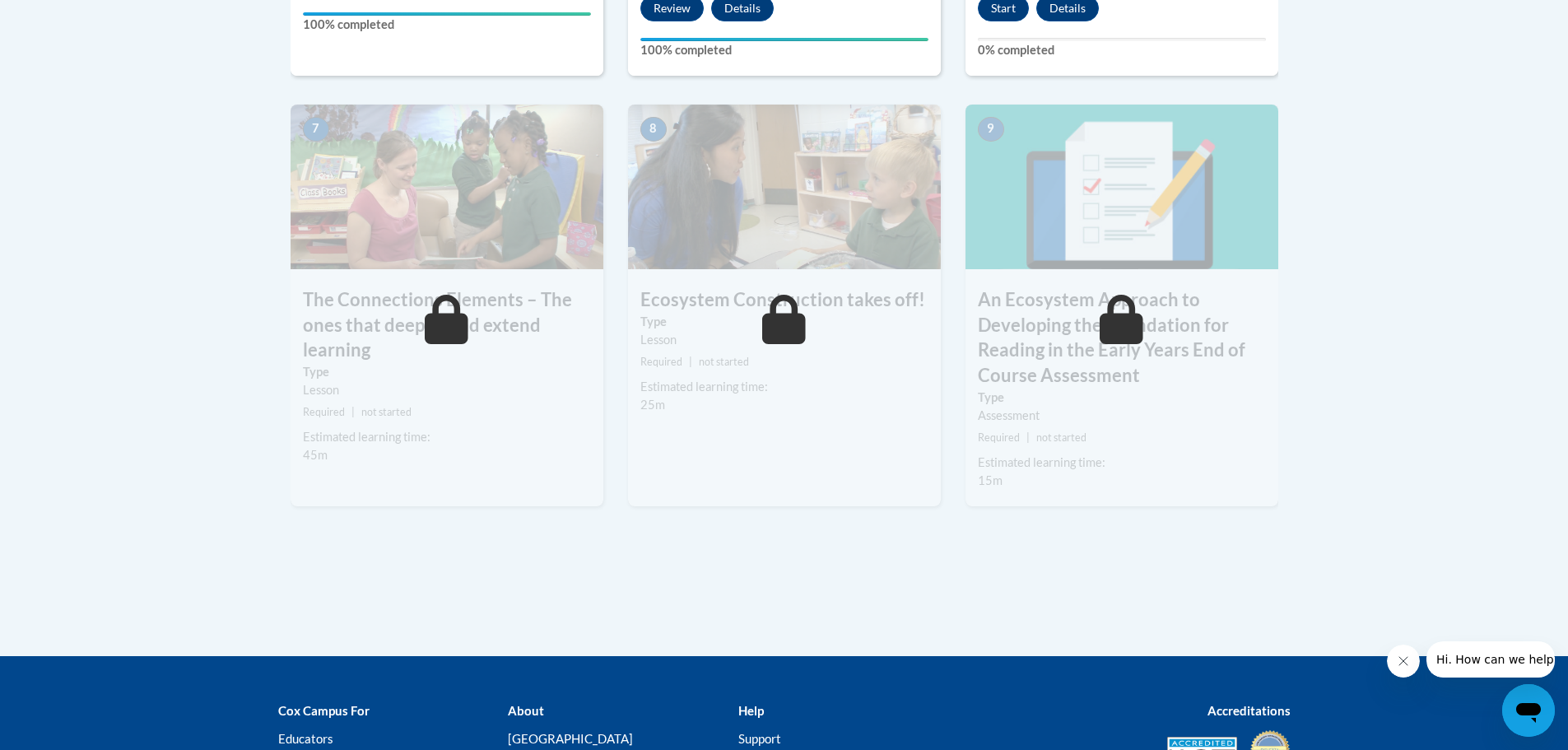
scroll to position [1071, 0]
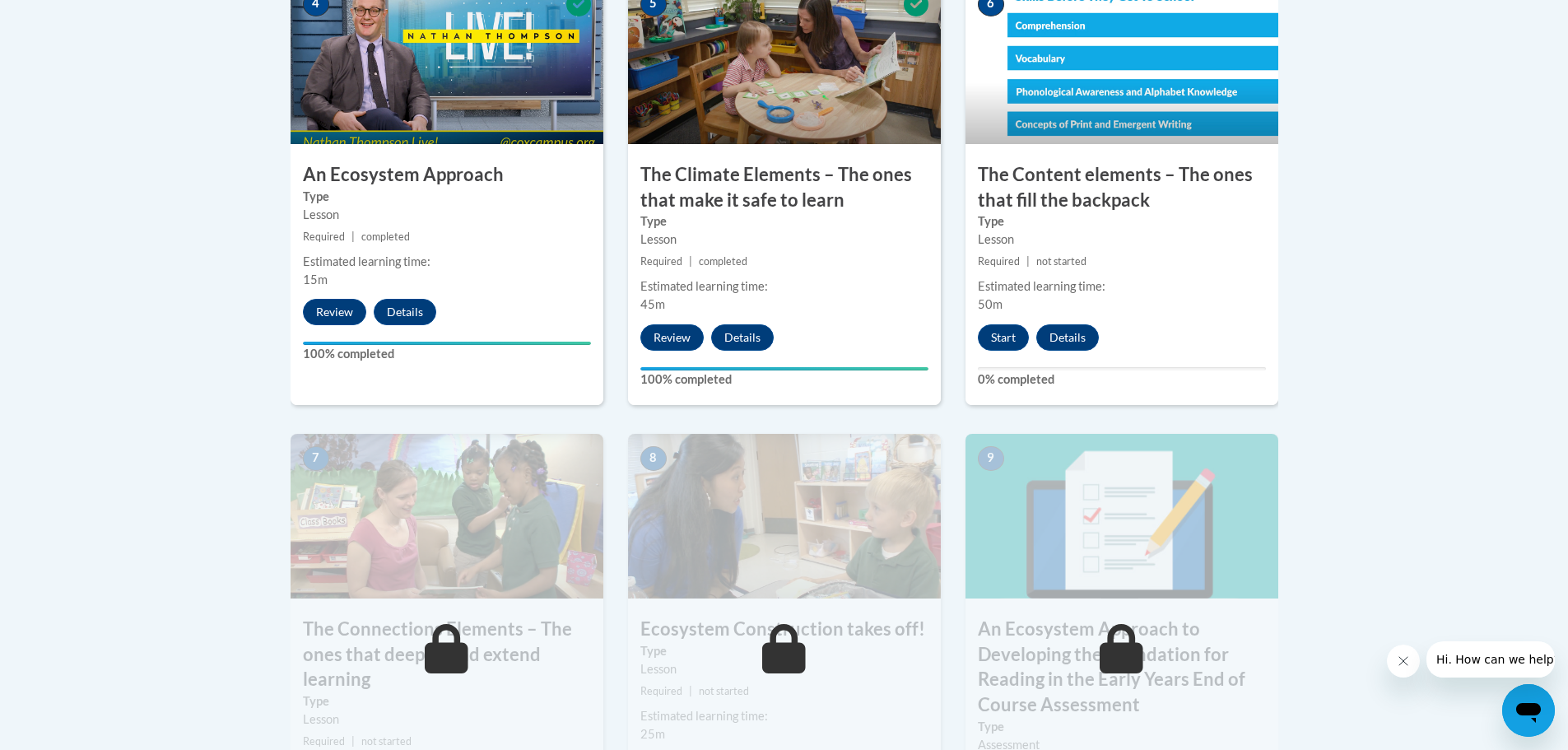
drag, startPoint x: 851, startPoint y: 401, endPoint x: 815, endPoint y: 362, distance: 53.1
